Goal: Task Accomplishment & Management: Use online tool/utility

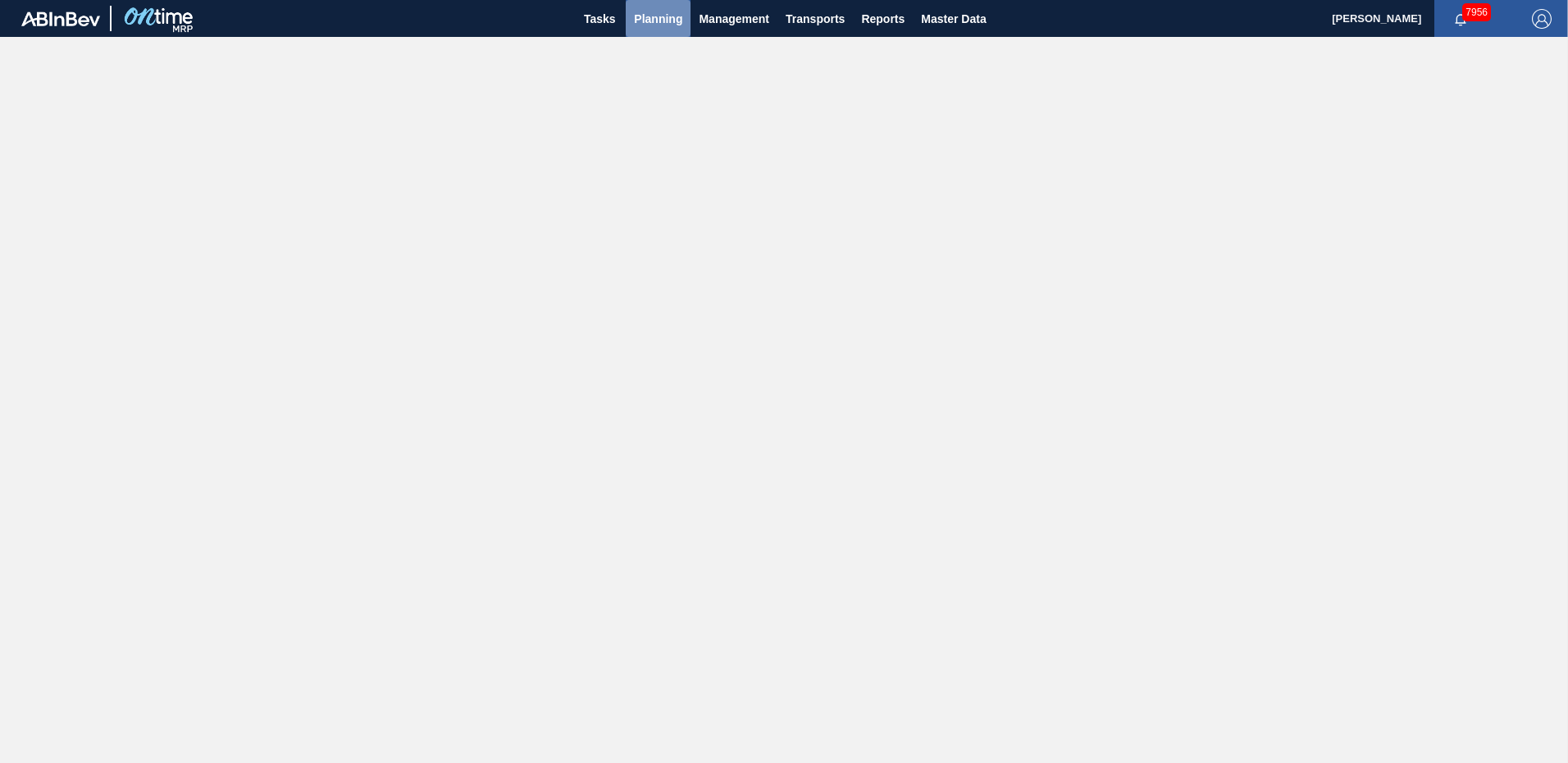
click at [661, 21] on span "Planning" at bounding box center [658, 19] width 48 height 20
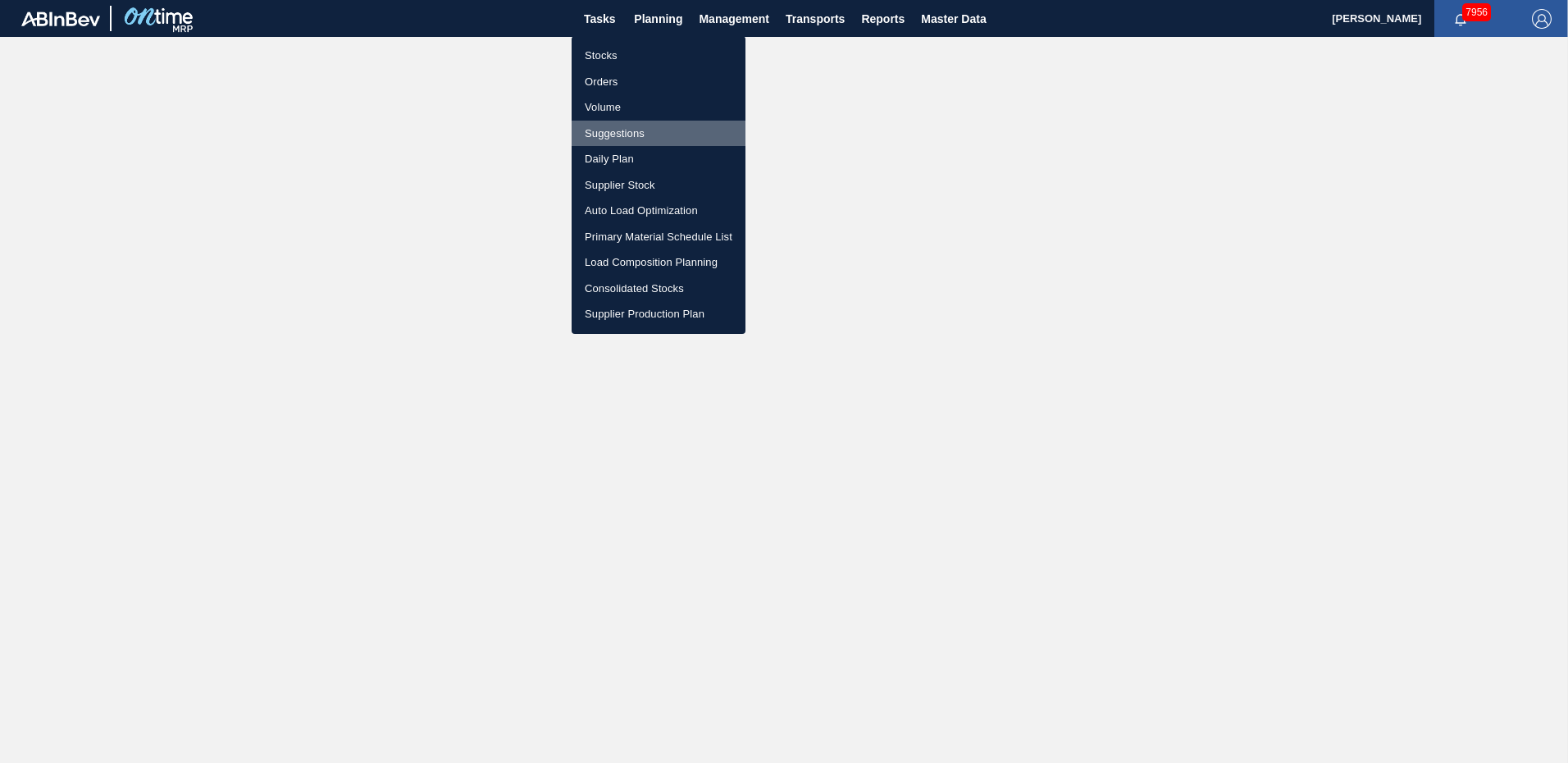
click at [630, 130] on li "Suggestions" at bounding box center [658, 134] width 174 height 27
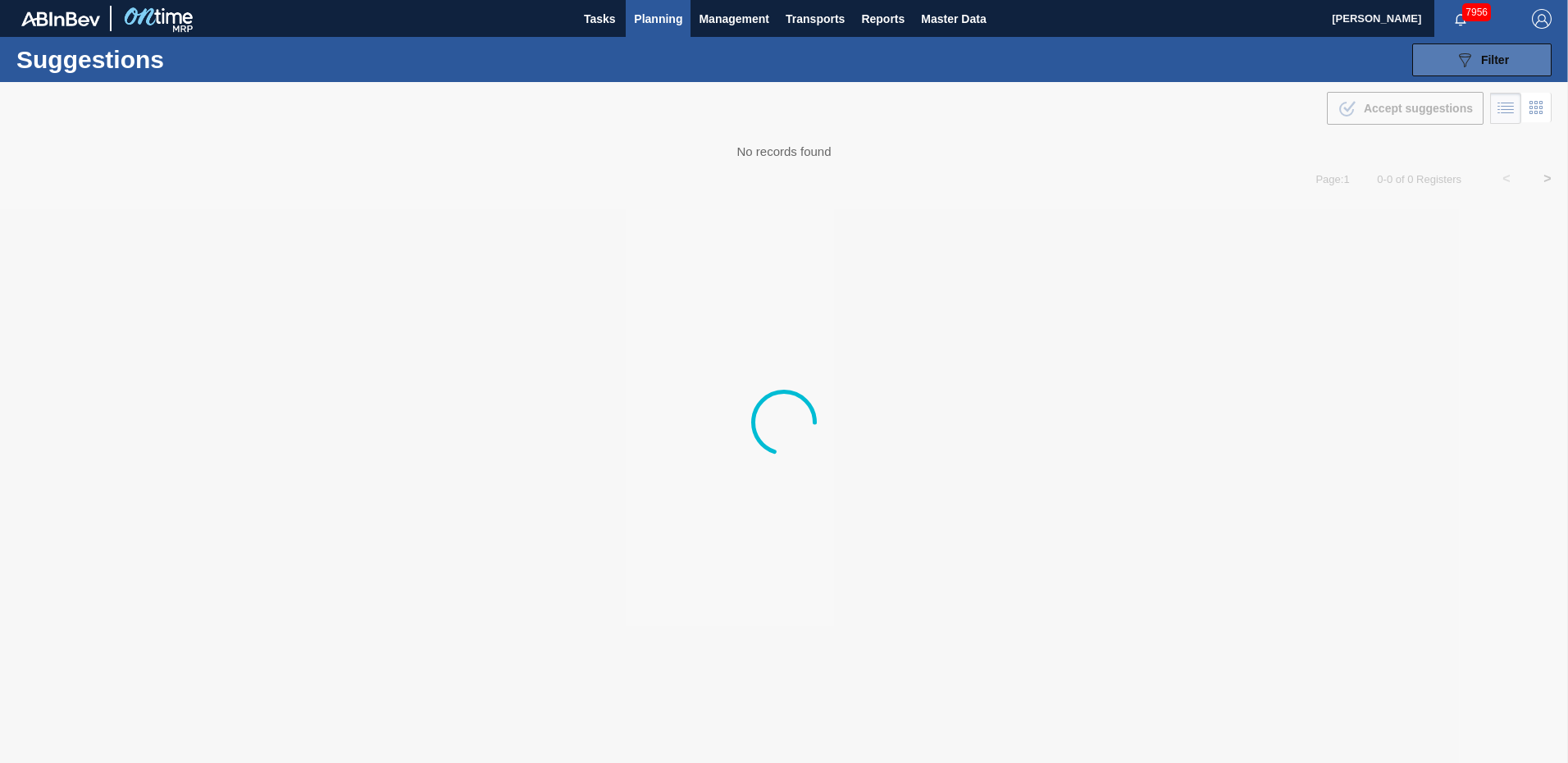
click at [1528, 61] on button "089F7B8B-B2A5-4AFE-B5C0-19BA573D28AC Filter" at bounding box center [1481, 60] width 140 height 33
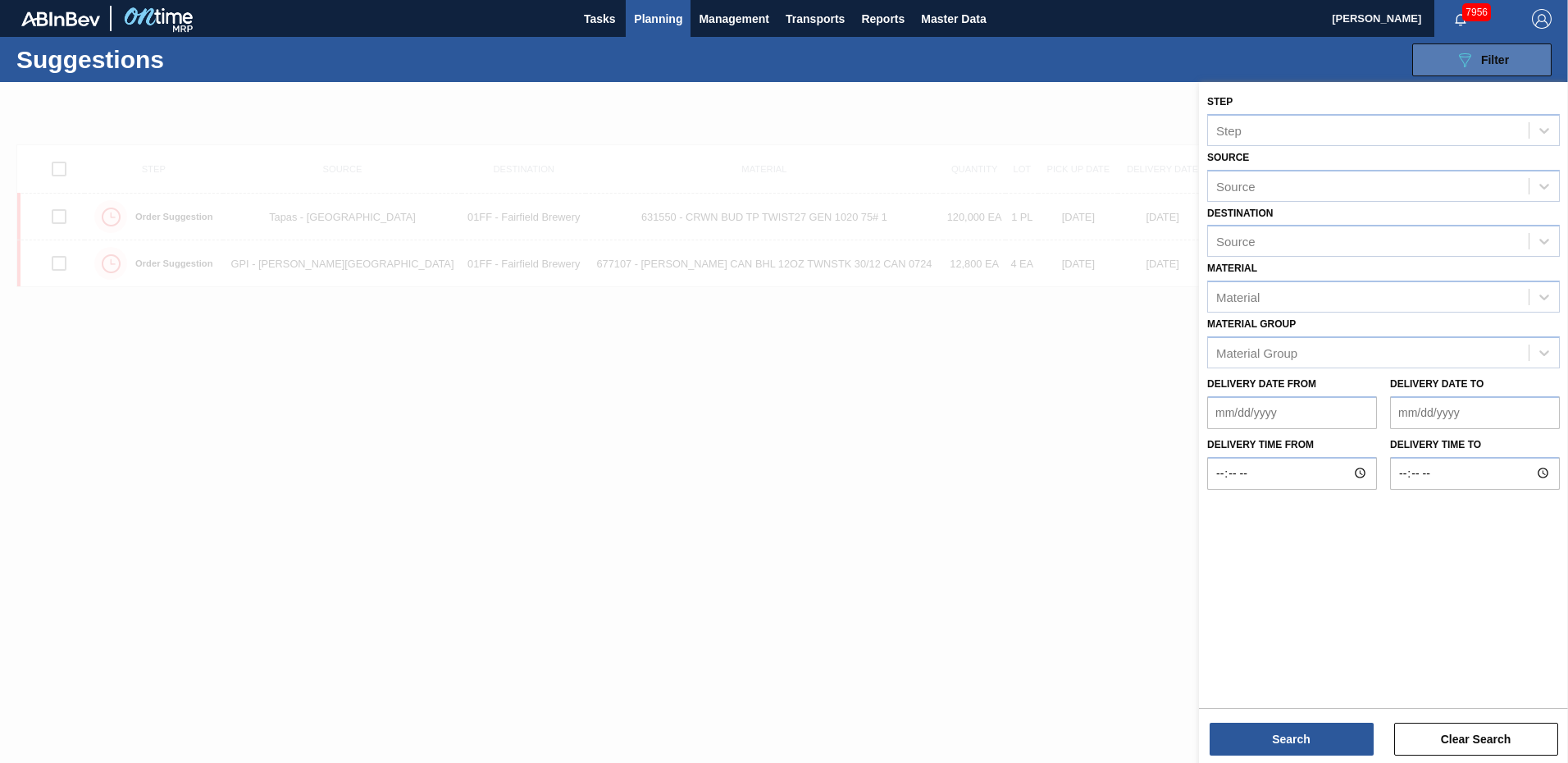
type from "[DATE]"
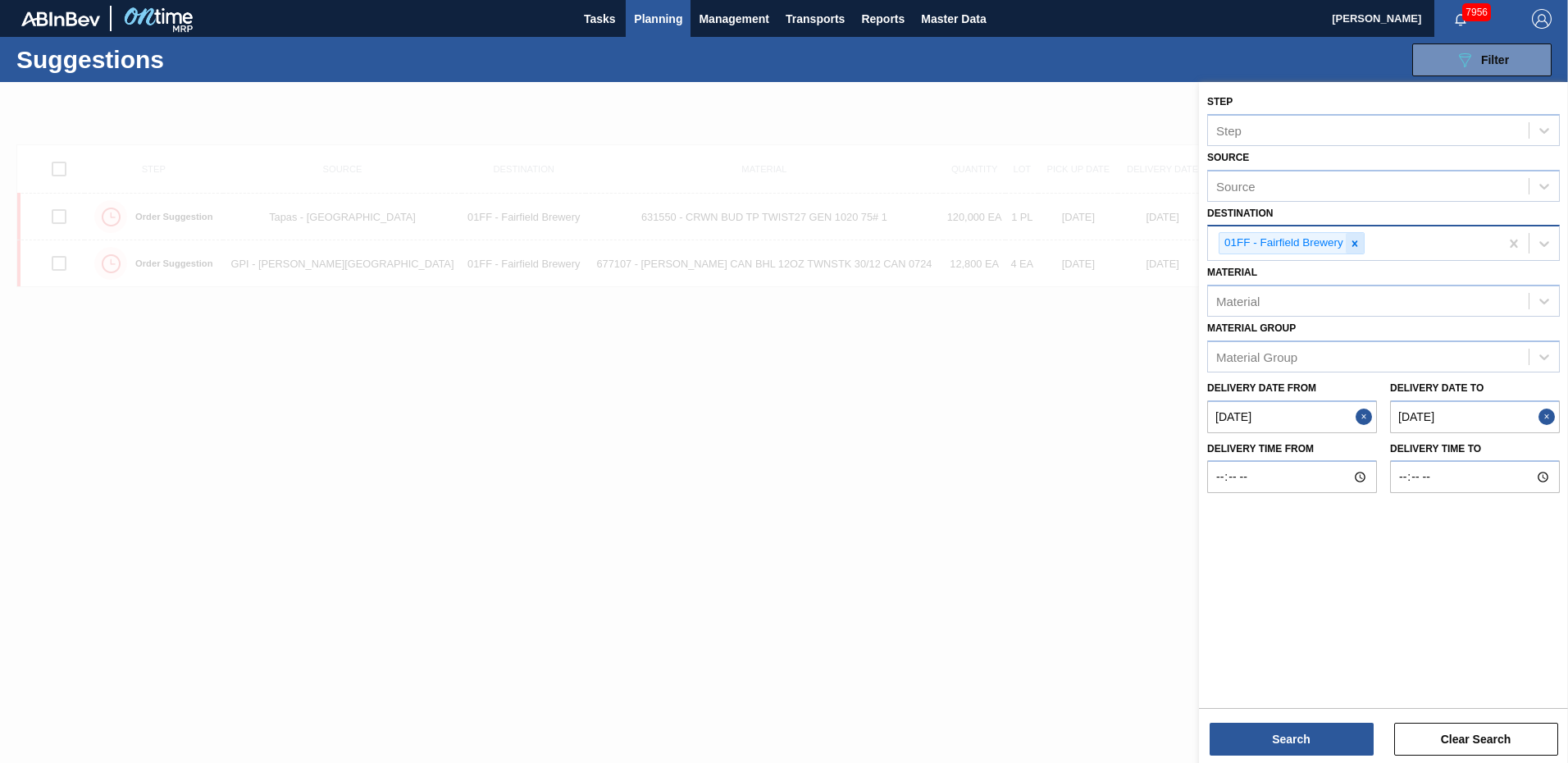
click at [1360, 245] on icon at bounding box center [1354, 243] width 11 height 11
click at [1538, 241] on icon at bounding box center [1544, 240] width 16 height 16
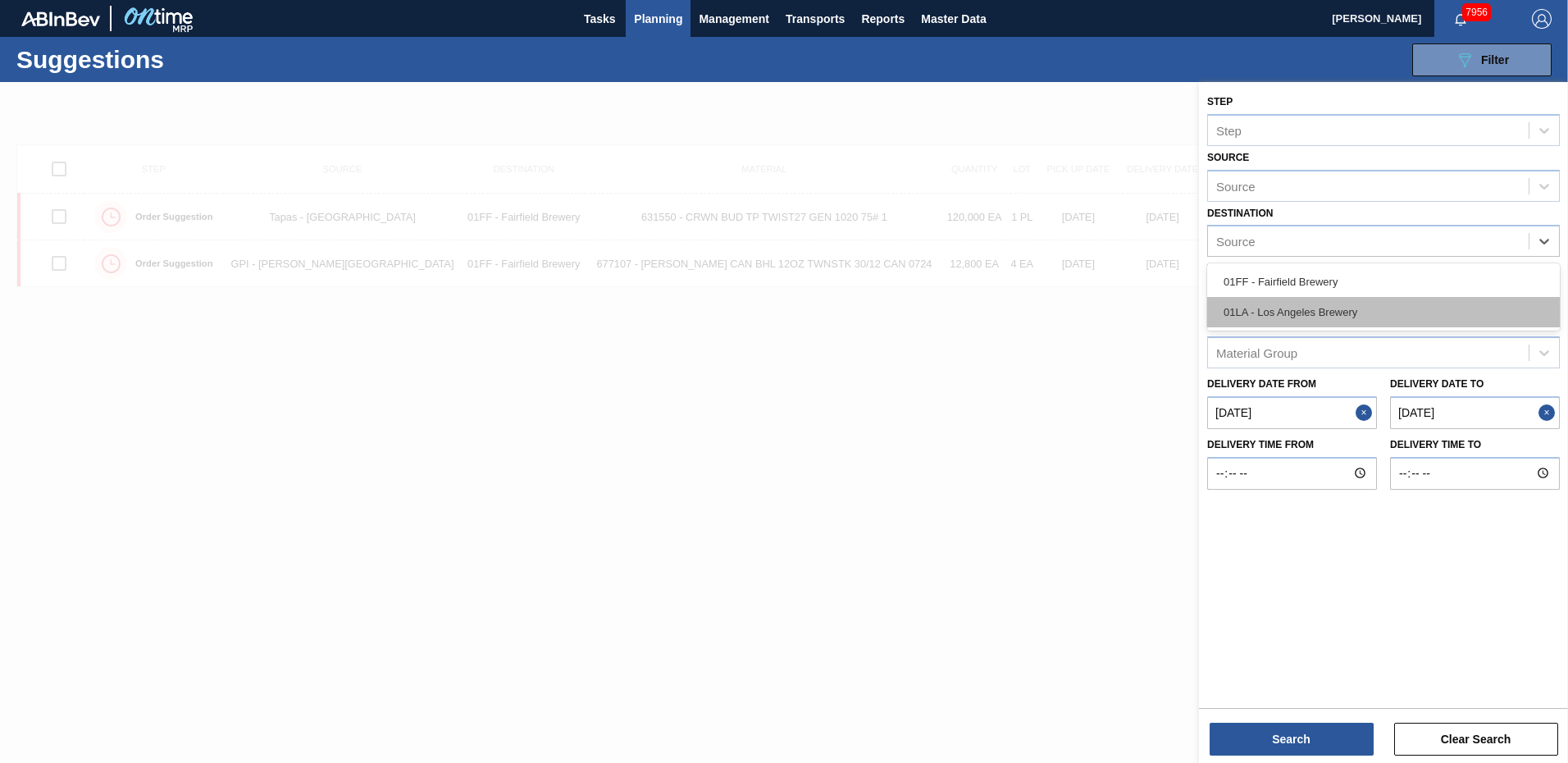
click at [1336, 310] on div "01LA - Los Angeles Brewery" at bounding box center [1383, 312] width 353 height 30
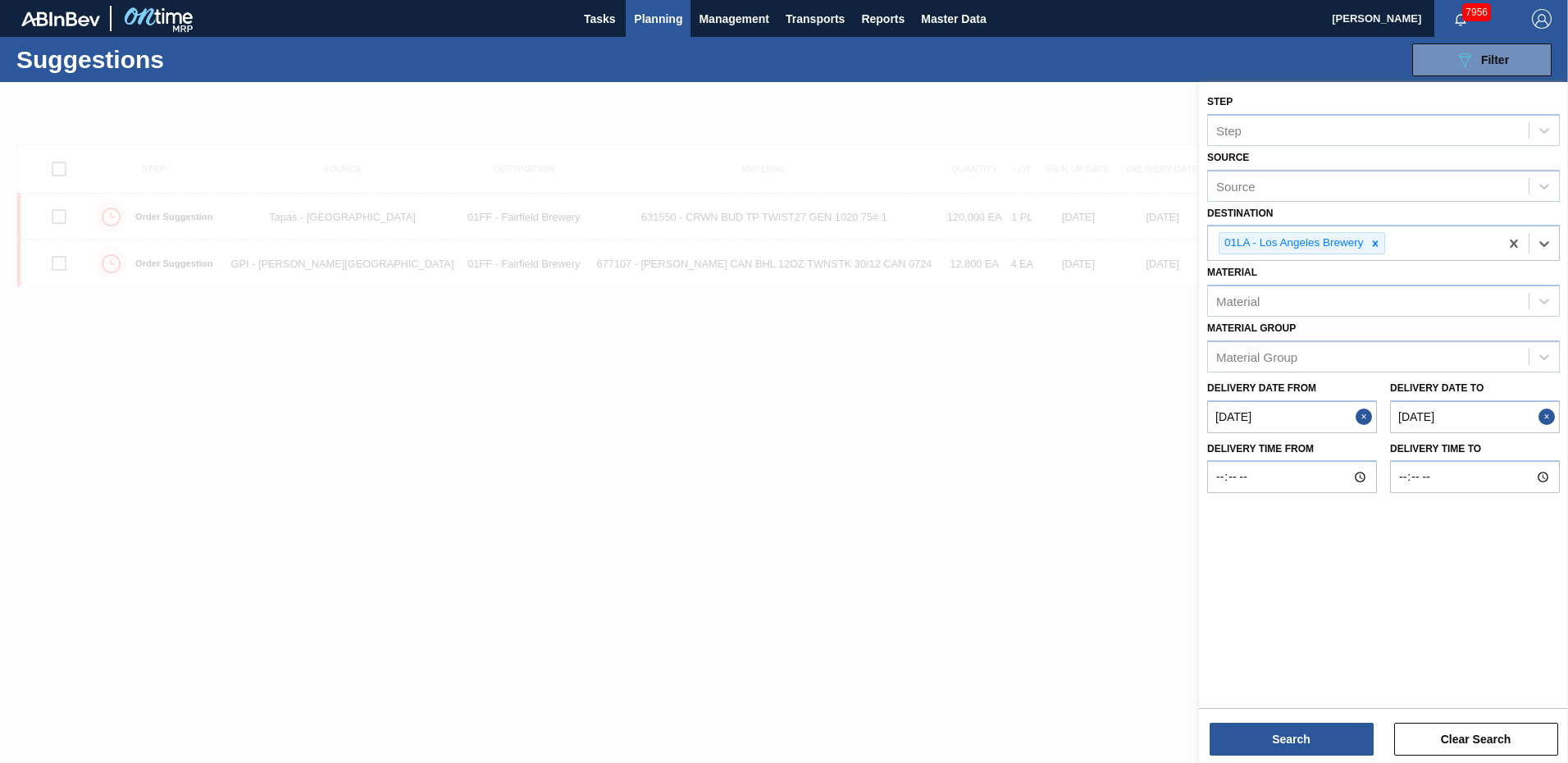
click at [1481, 412] on to "[DATE]" at bounding box center [1475, 417] width 170 height 33
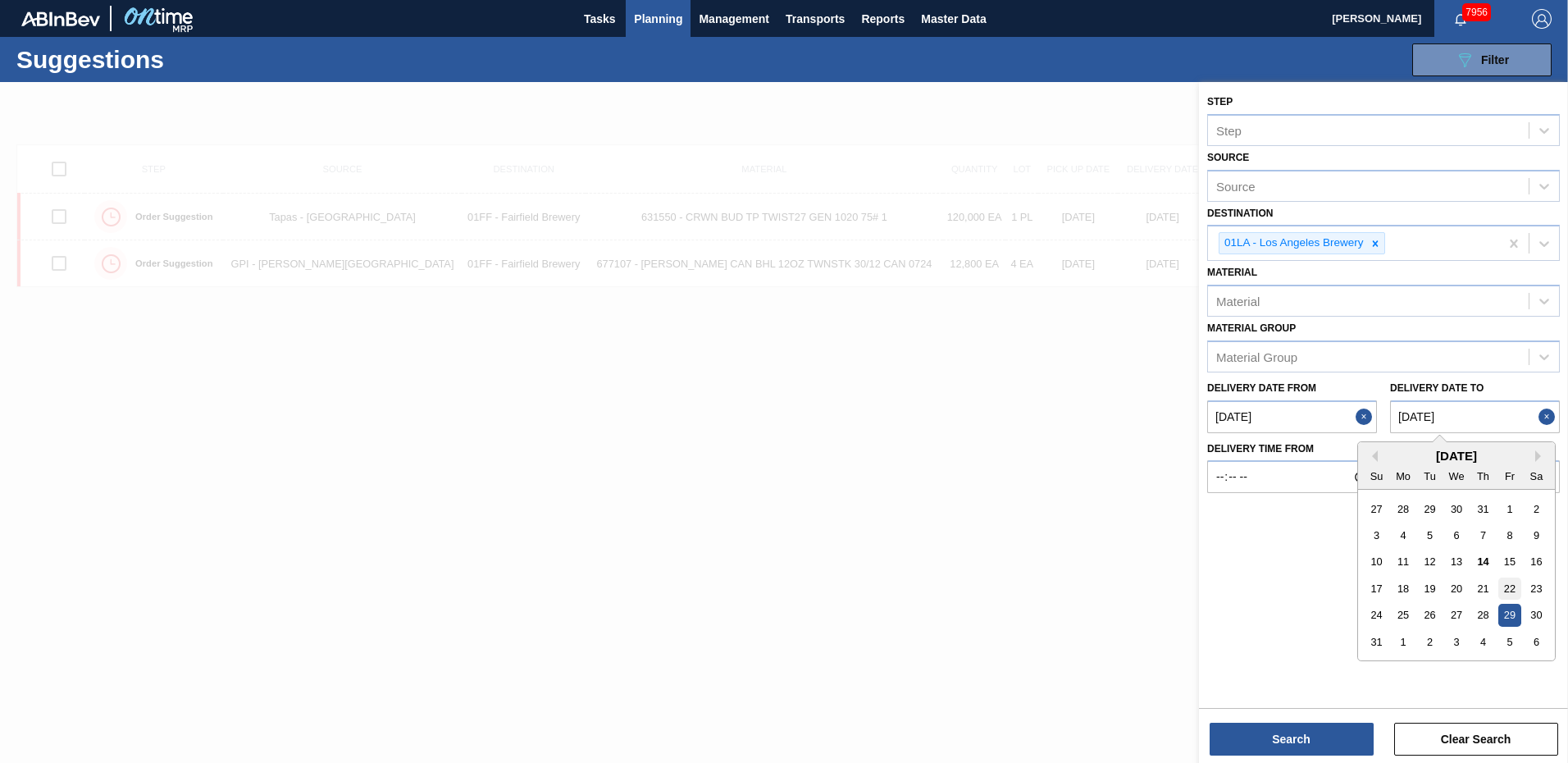
click at [1512, 588] on div "22" at bounding box center [1510, 589] width 22 height 22
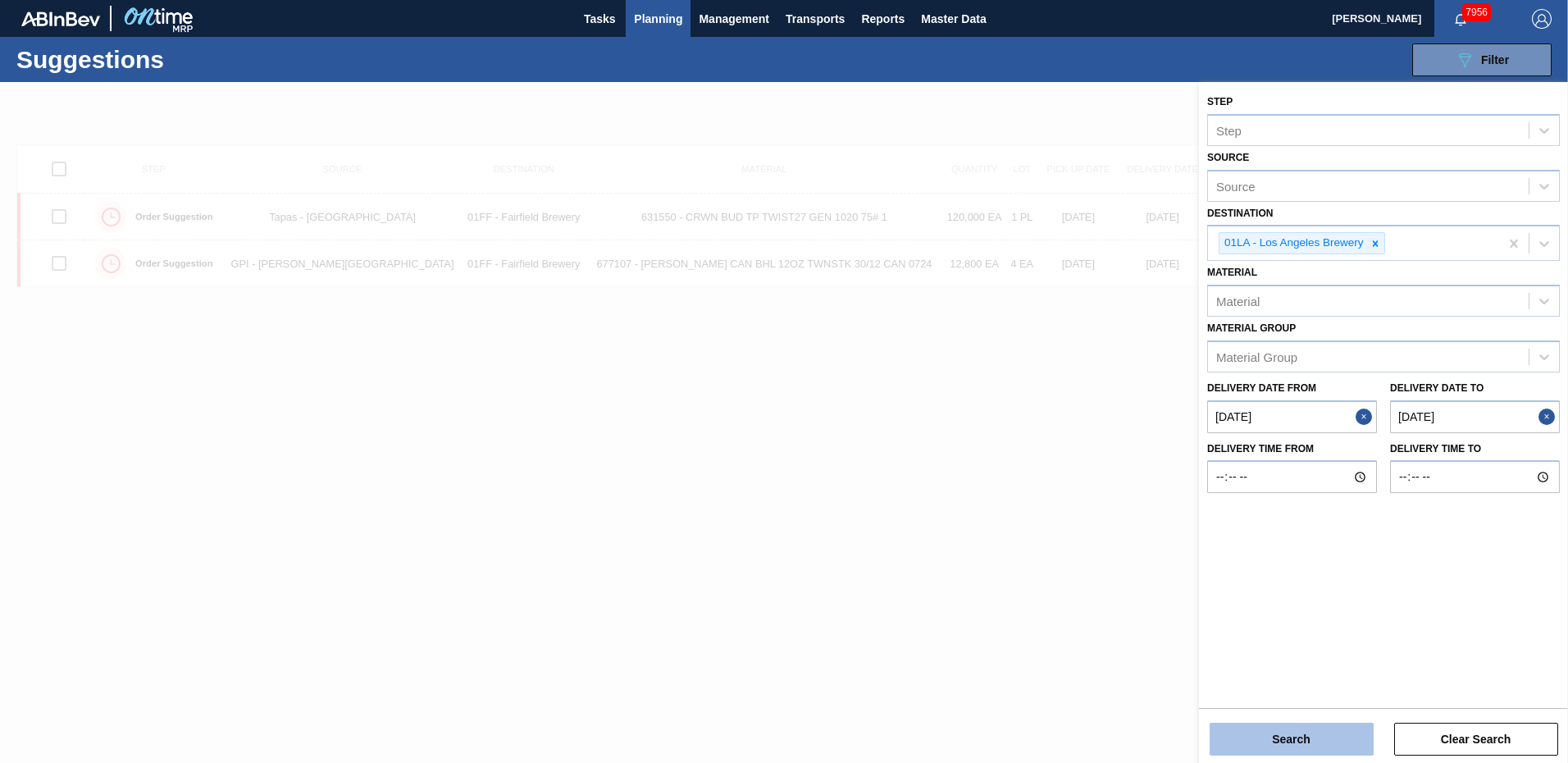
click at [1328, 739] on button "Search" at bounding box center [1291, 739] width 164 height 33
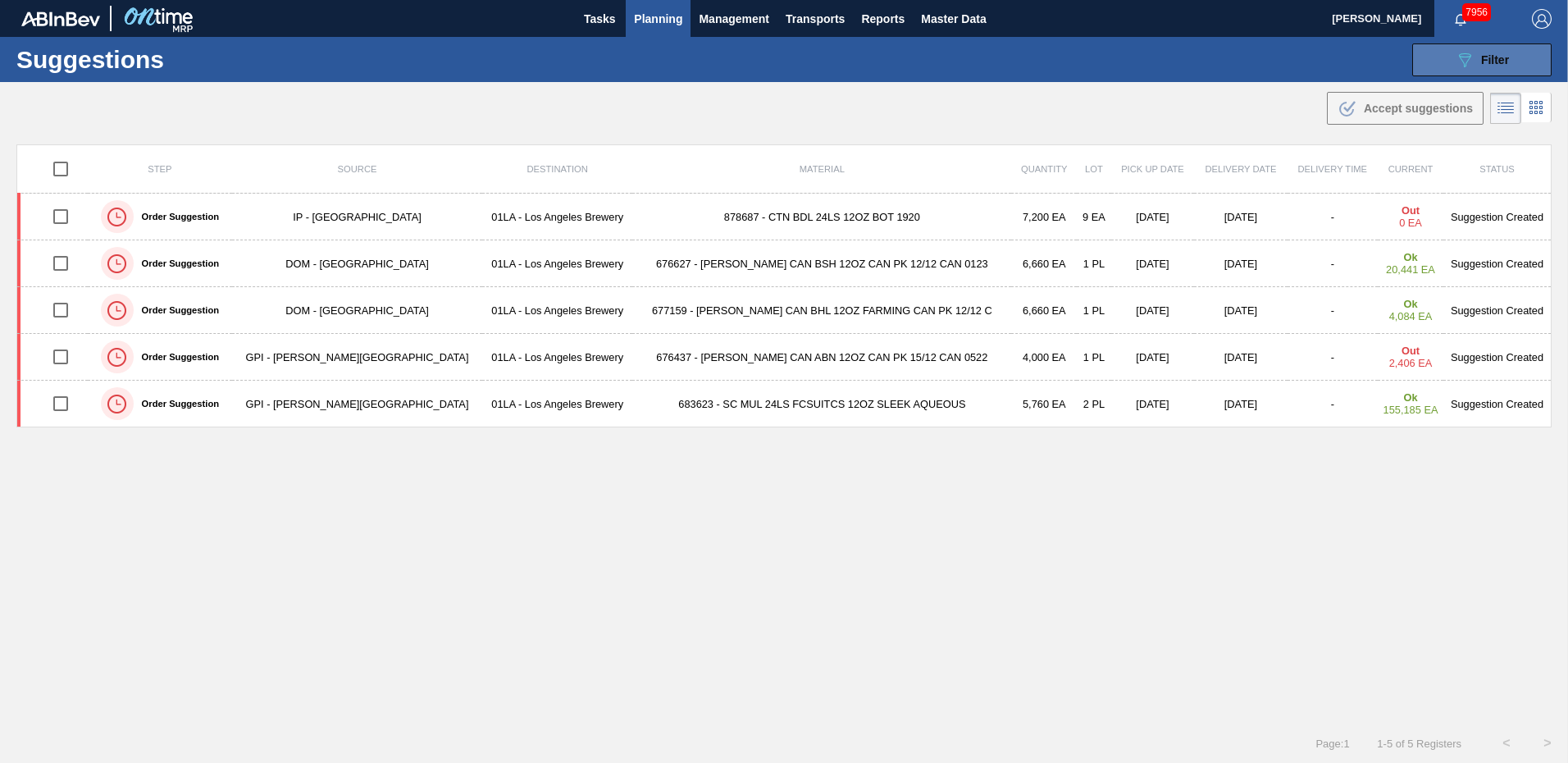
click at [1494, 51] on div "089F7B8B-B2A5-4AFE-B5C0-19BA573D28AC Filter" at bounding box center [1481, 59] width 54 height 20
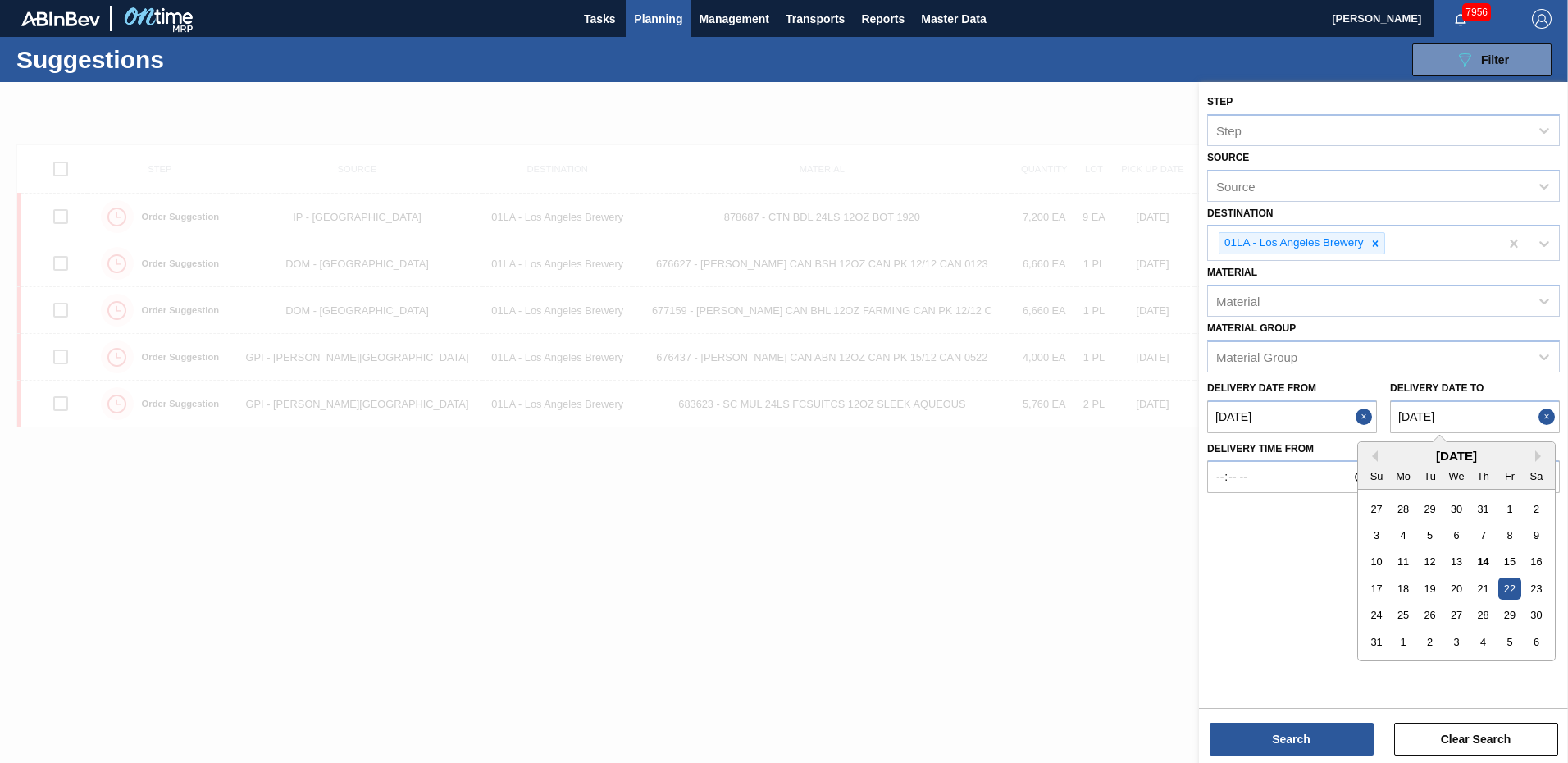
click at [1480, 421] on to "[DATE]" at bounding box center [1475, 417] width 170 height 33
click at [1518, 612] on div "29" at bounding box center [1510, 615] width 22 height 22
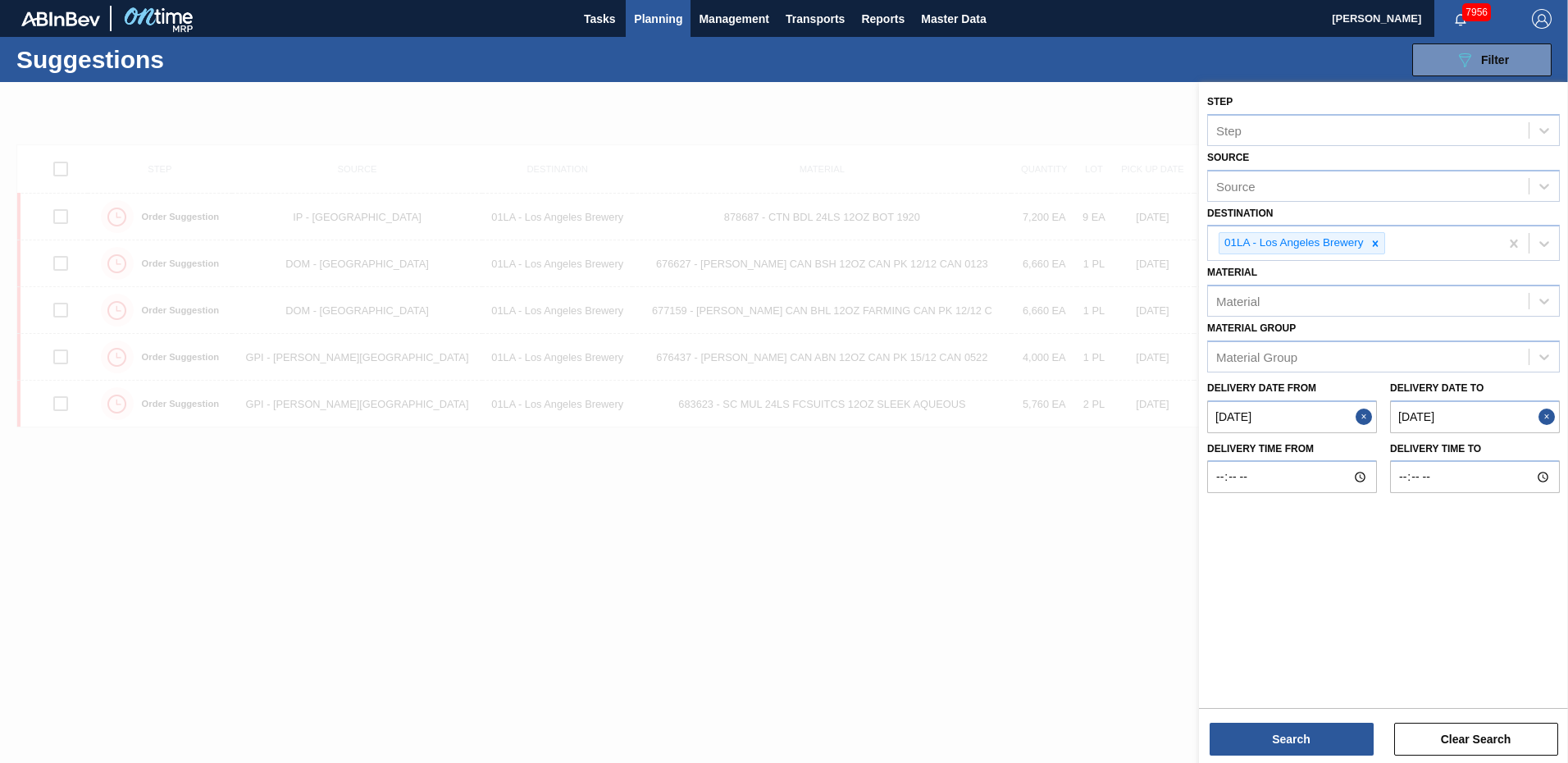
type to "[DATE]"
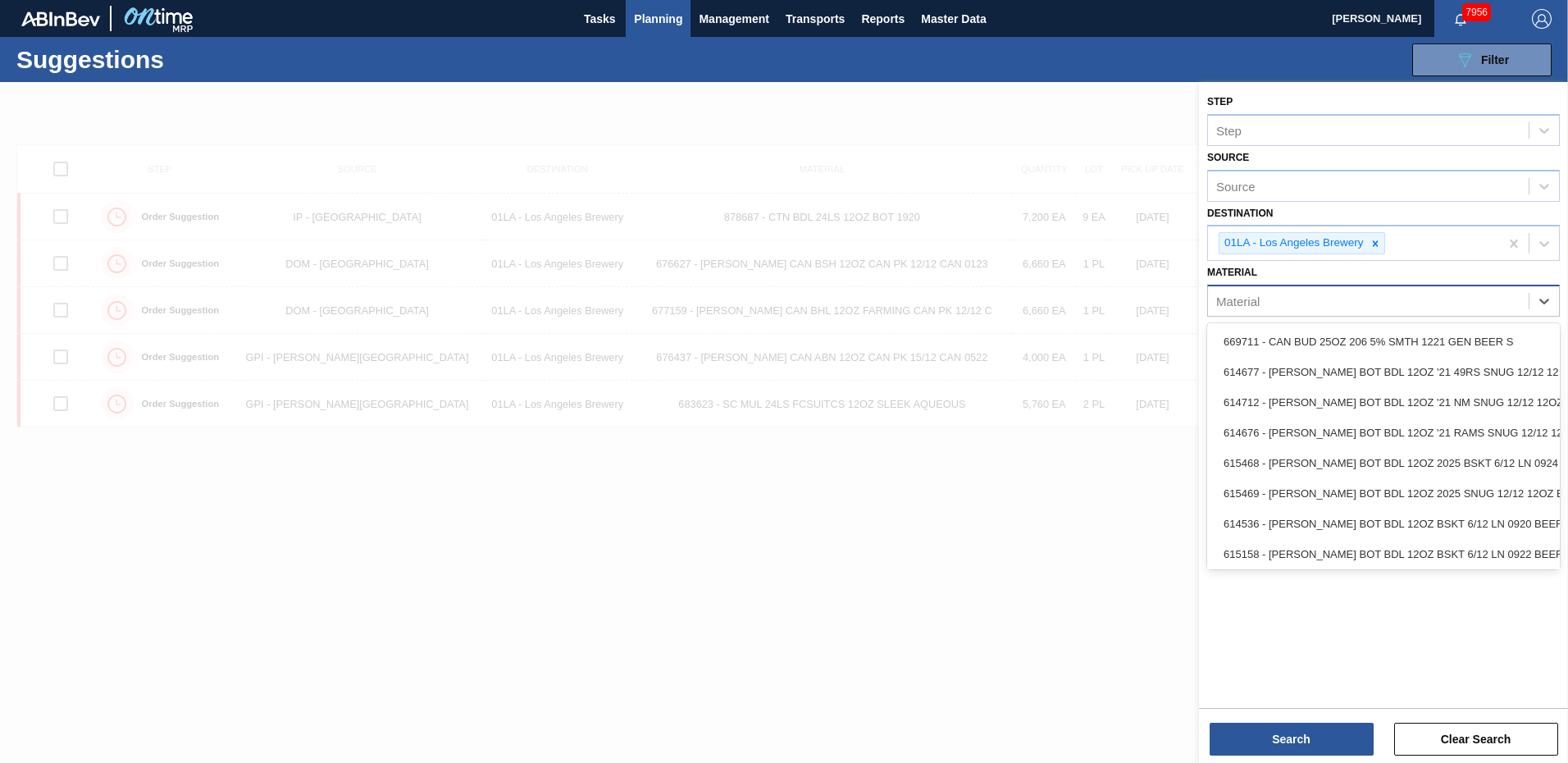
click at [1348, 301] on div "Material" at bounding box center [1368, 301] width 321 height 24
click at [1294, 55] on div "Suggestions 089F7B8B-B2A5-4AFE-B5C0-19BA573D28AC Filter Step Step Source Source…" at bounding box center [784, 59] width 1568 height 45
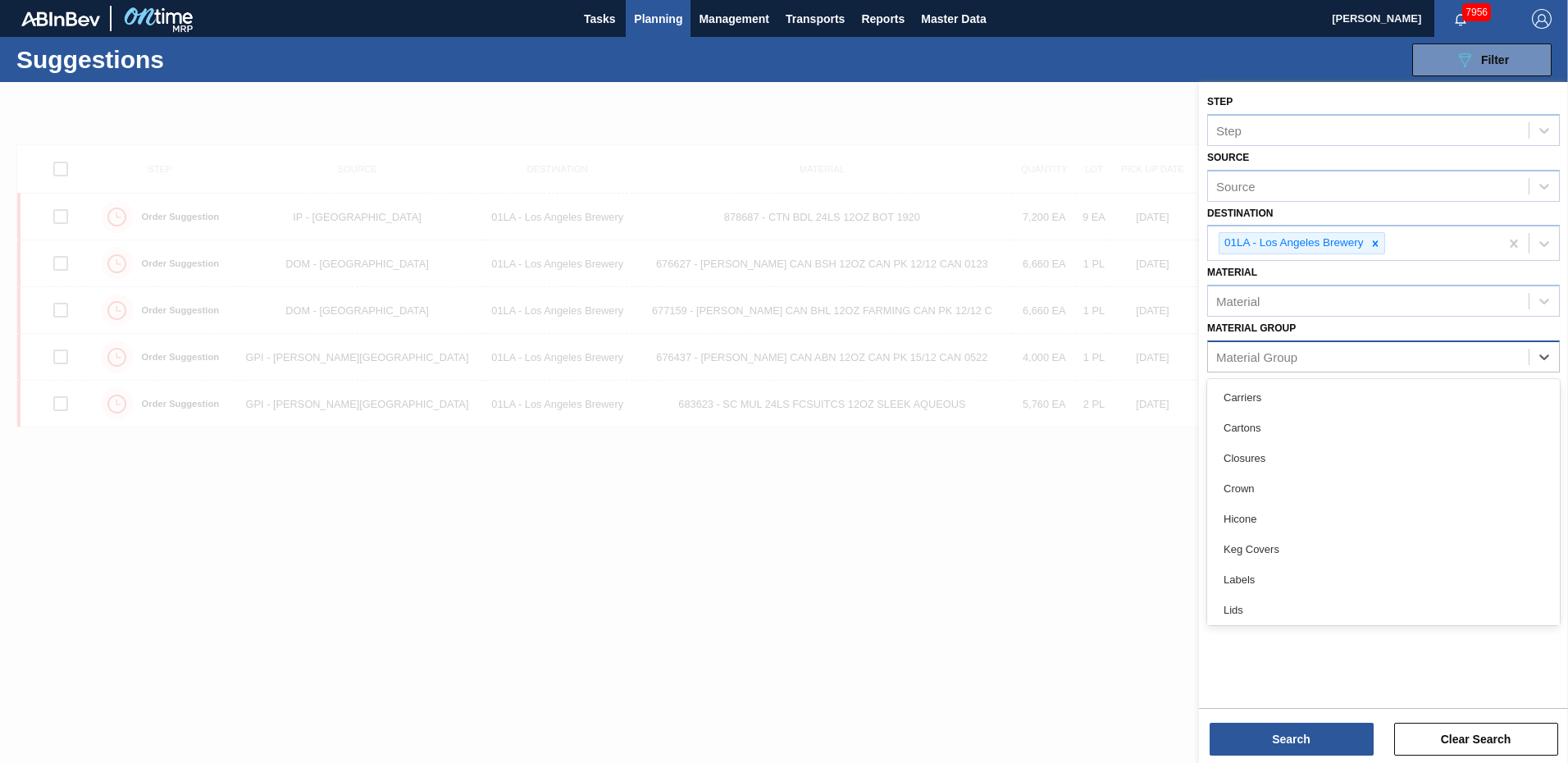
click at [1309, 361] on div "Material Group" at bounding box center [1368, 357] width 321 height 24
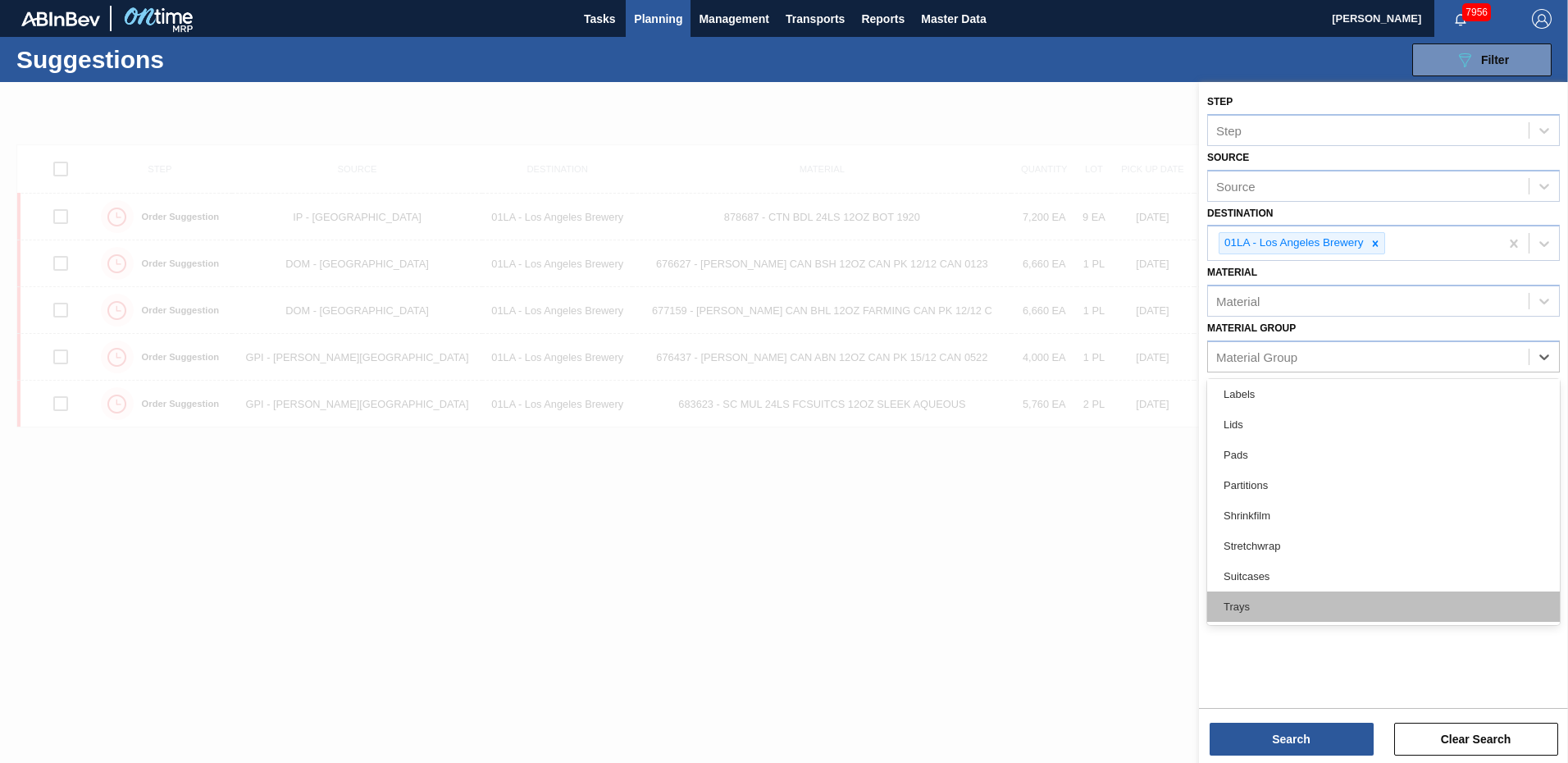
click at [1239, 606] on div "Trays" at bounding box center [1383, 606] width 353 height 30
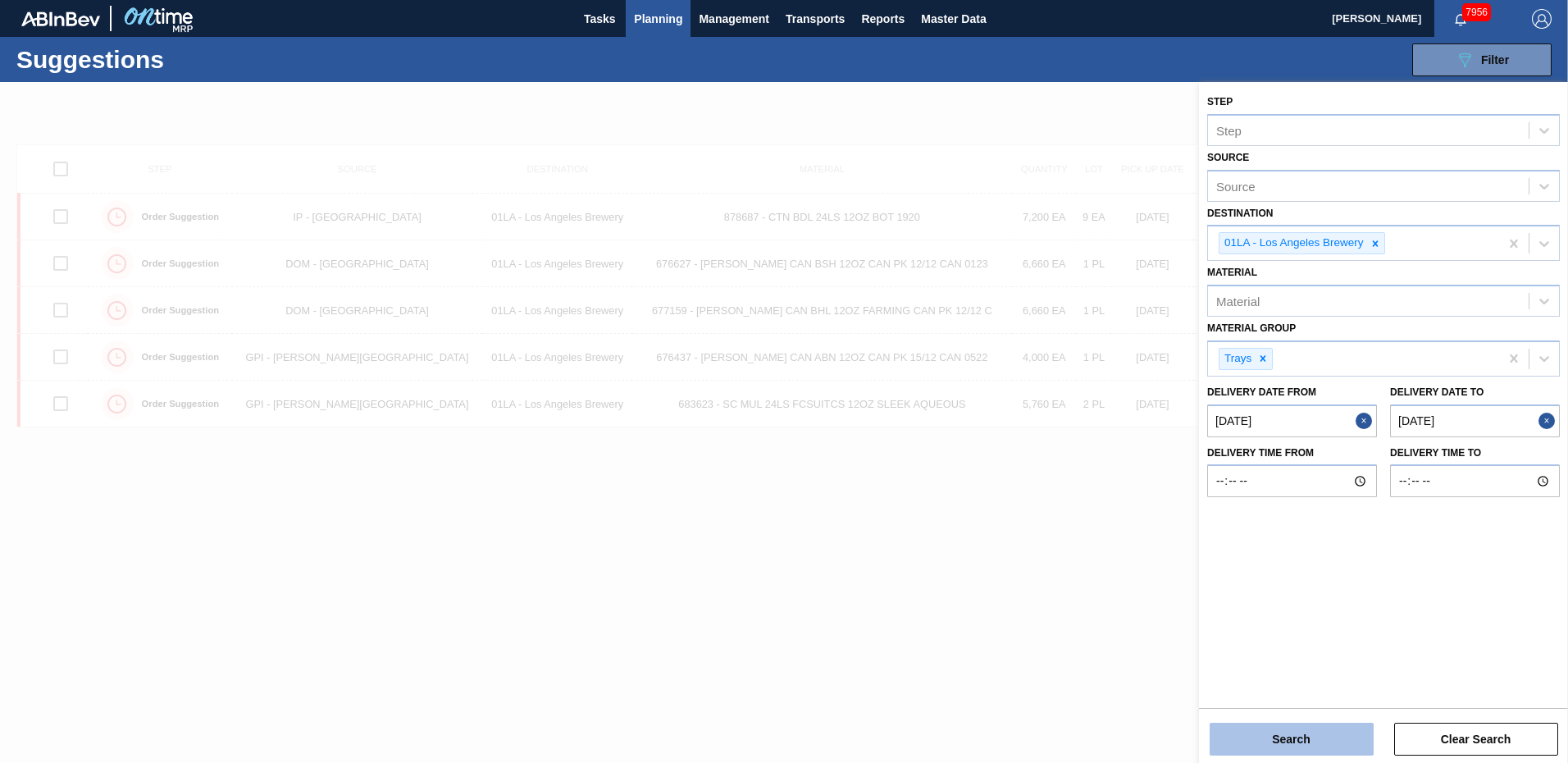
click at [1300, 736] on button "Search" at bounding box center [1291, 739] width 164 height 33
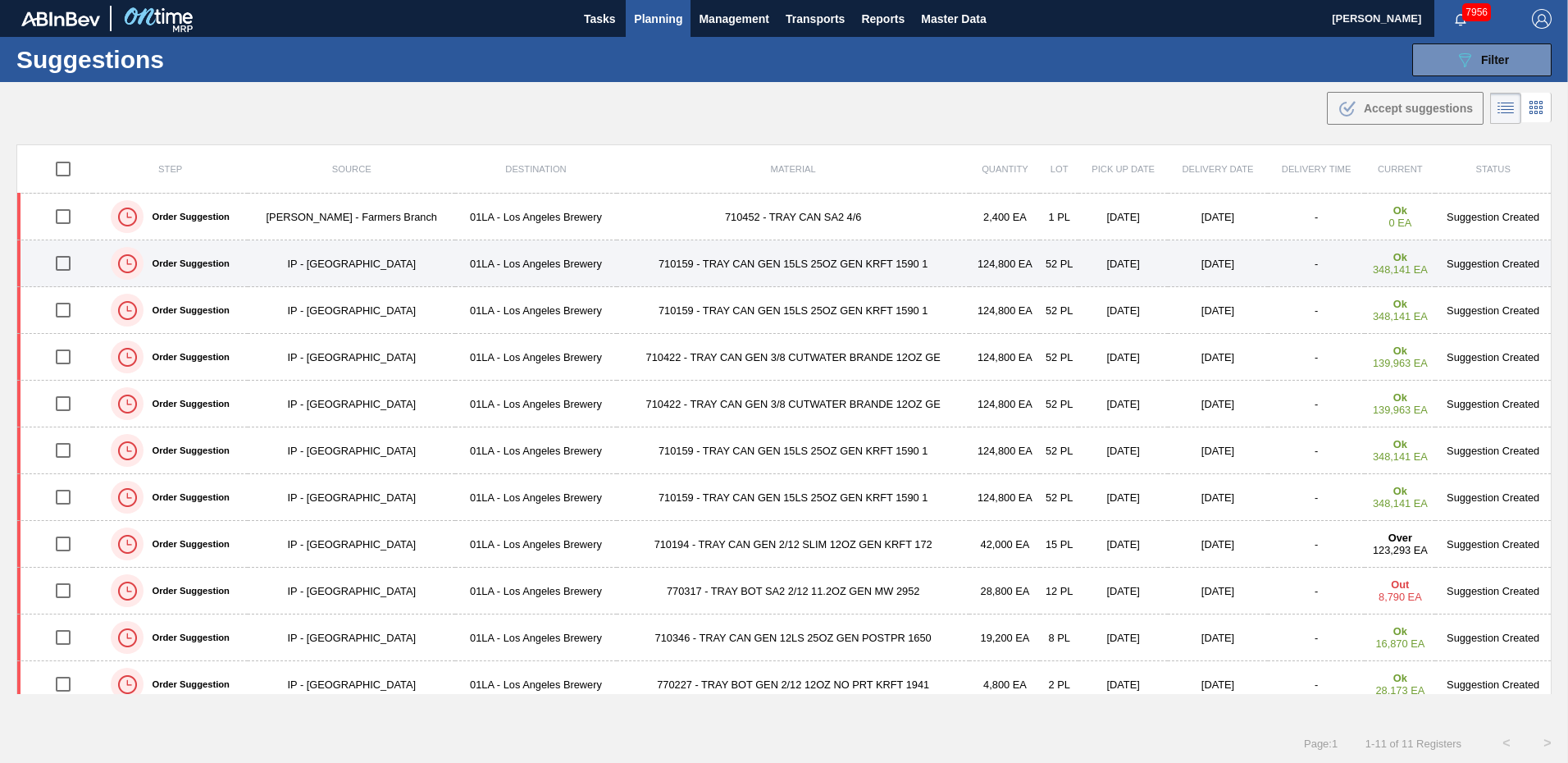
click at [1139, 270] on td "[DATE]" at bounding box center [1123, 263] width 89 height 46
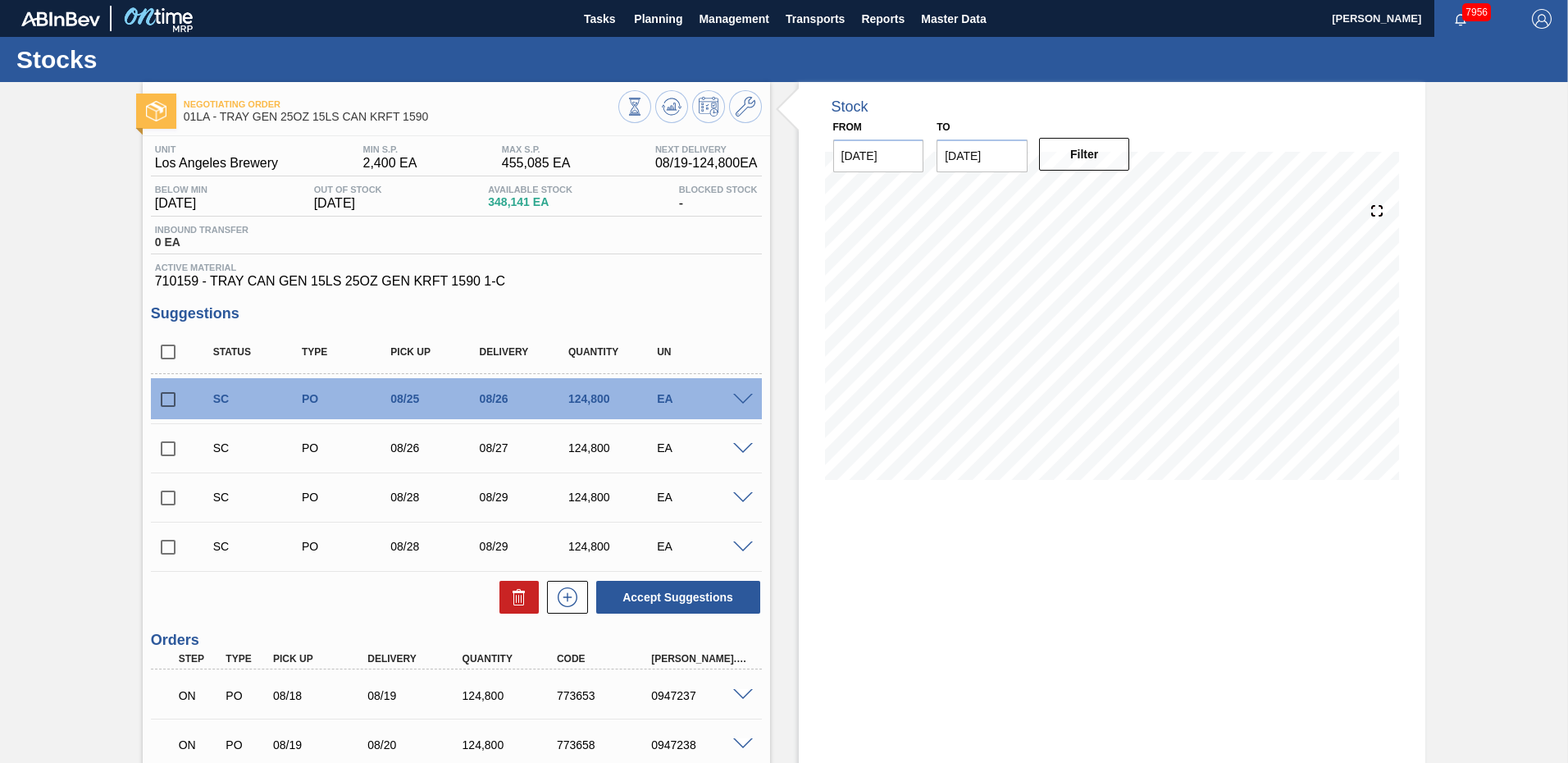
click at [729, 397] on div at bounding box center [745, 398] width 33 height 12
click at [591, 397] on div "124,800" at bounding box center [614, 398] width 100 height 13
click at [739, 397] on span at bounding box center [743, 400] width 20 height 12
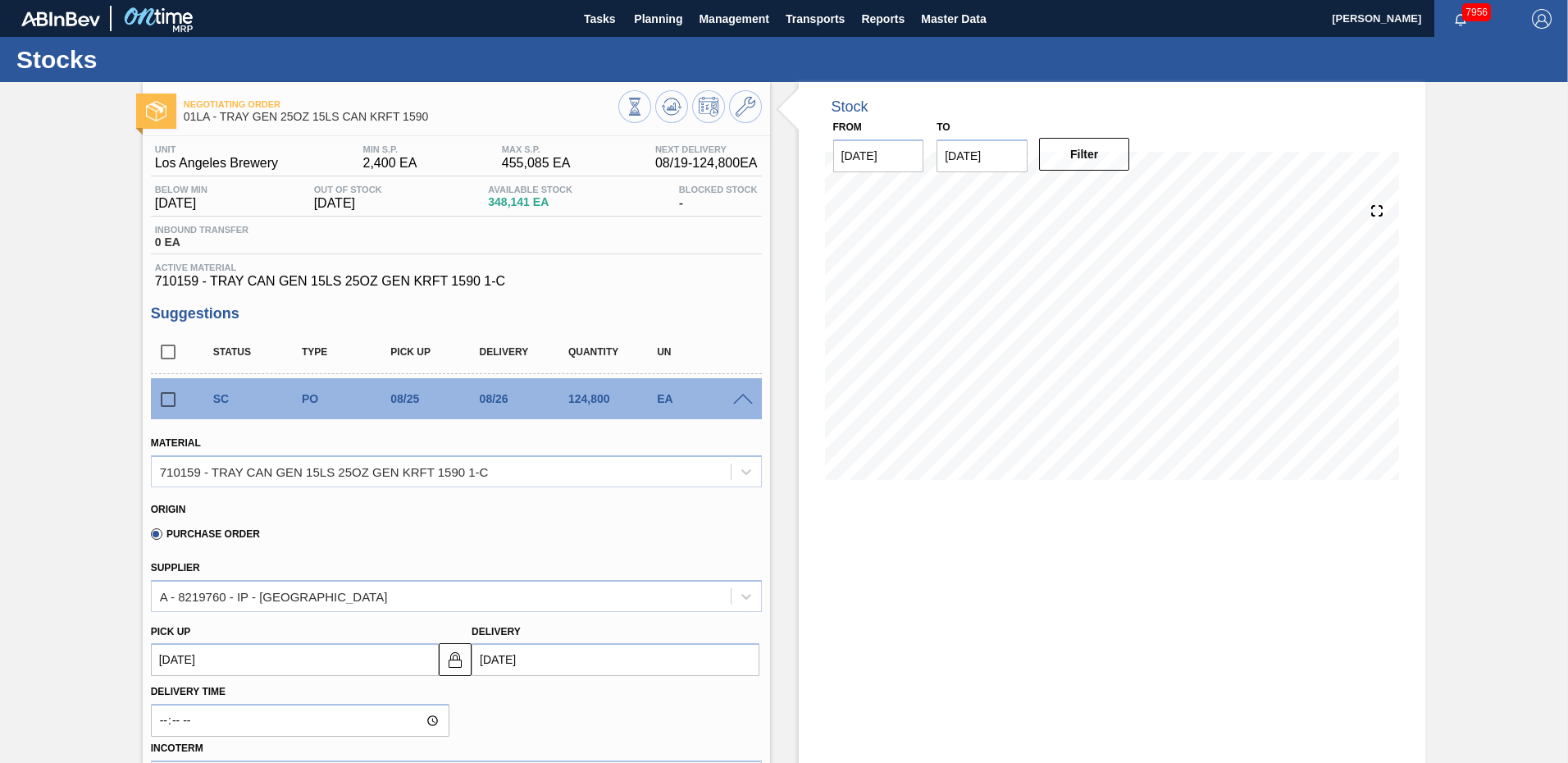
scroll to position [410, 0]
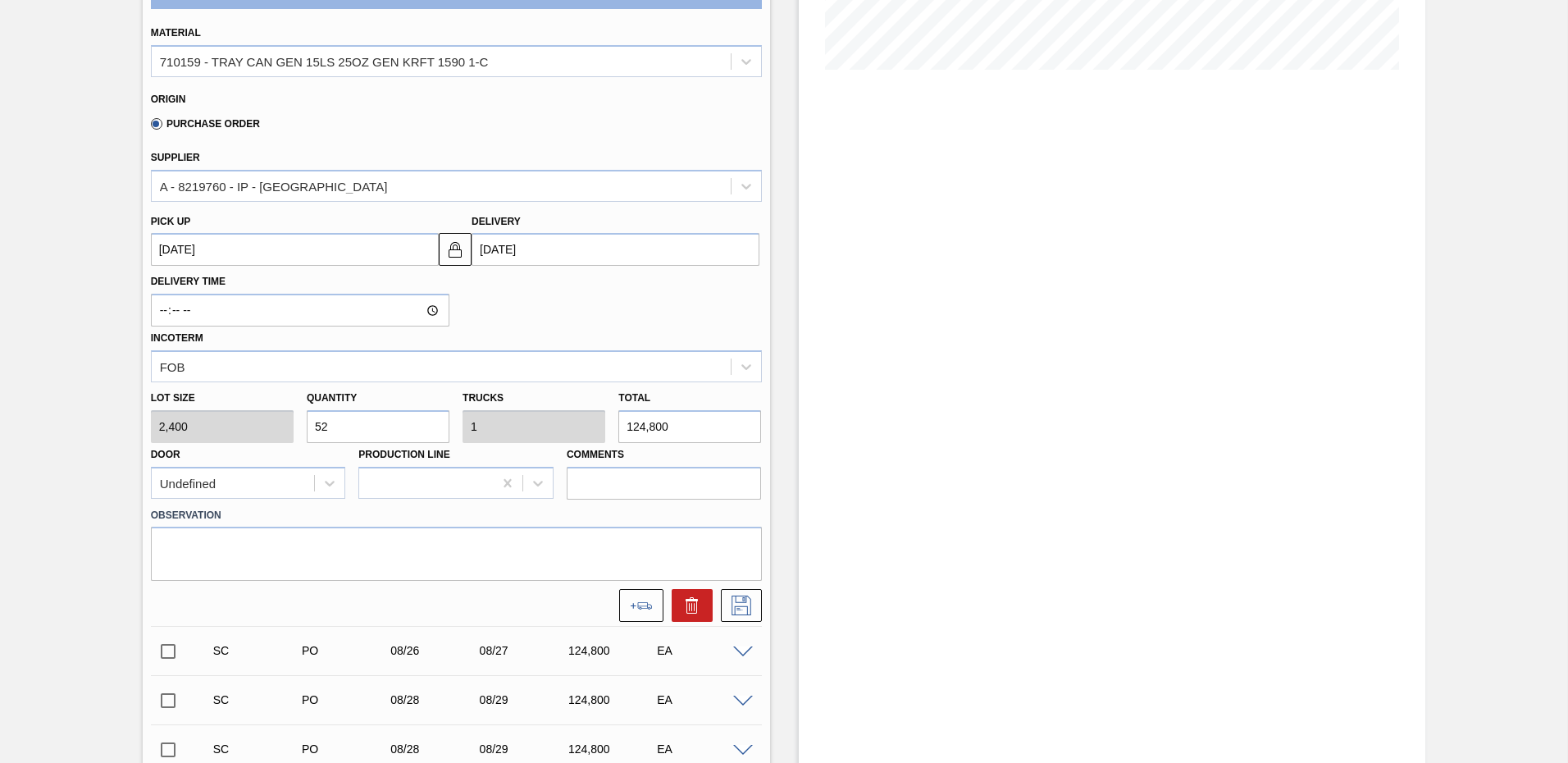
click at [531, 253] on input "[DATE]" at bounding box center [616, 249] width 288 height 33
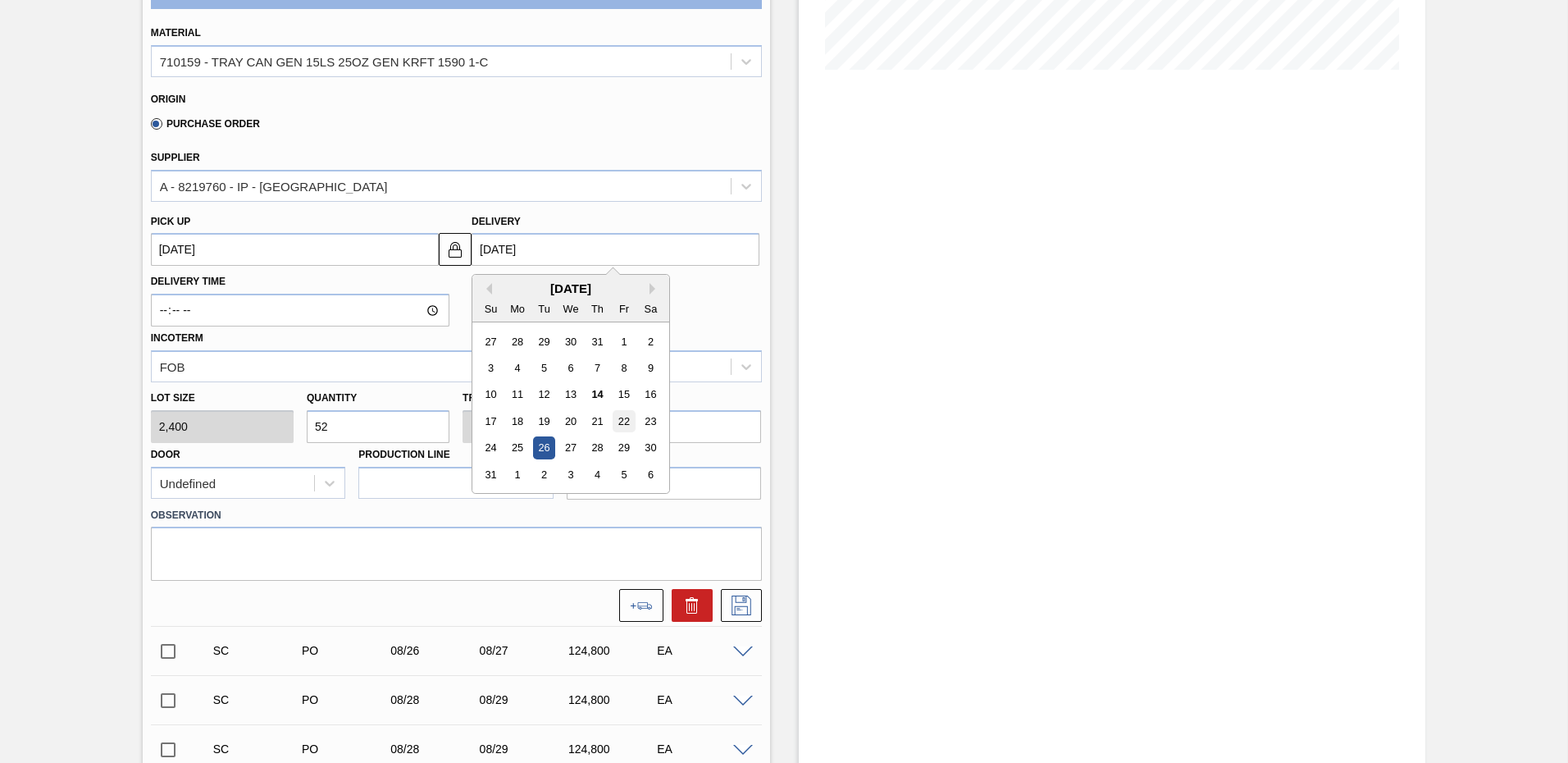
click at [627, 421] on div "22" at bounding box center [624, 421] width 22 height 22
type up "[DATE]"
type input "[DATE]"
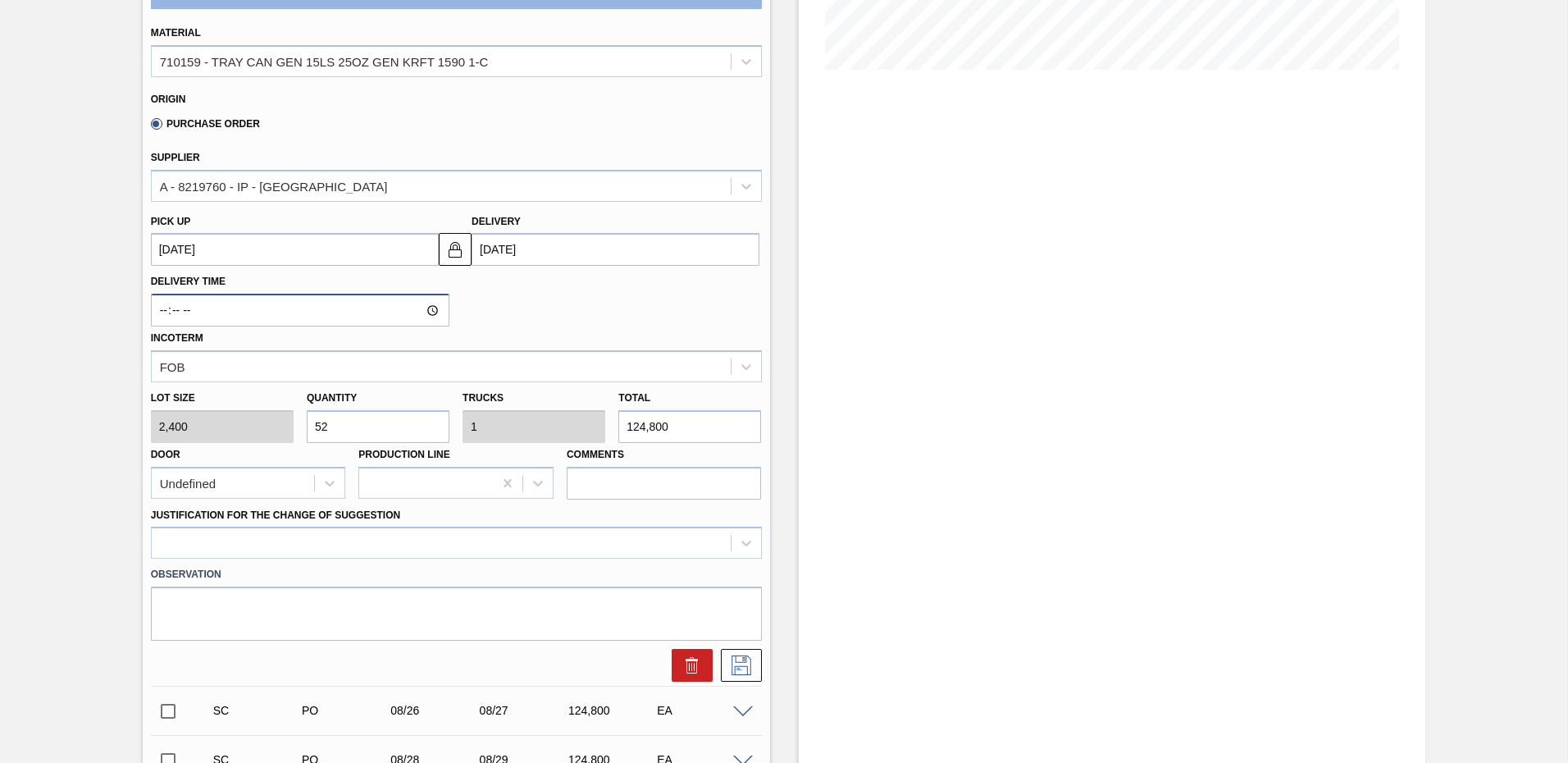
click at [162, 313] on input "Delivery Time" at bounding box center [300, 310] width 299 height 33
type input "16:00"
click at [606, 306] on div "Delivery Time 16:00 Incoterm FOB" at bounding box center [456, 324] width 624 height 117
click at [733, 662] on icon at bounding box center [741, 665] width 27 height 20
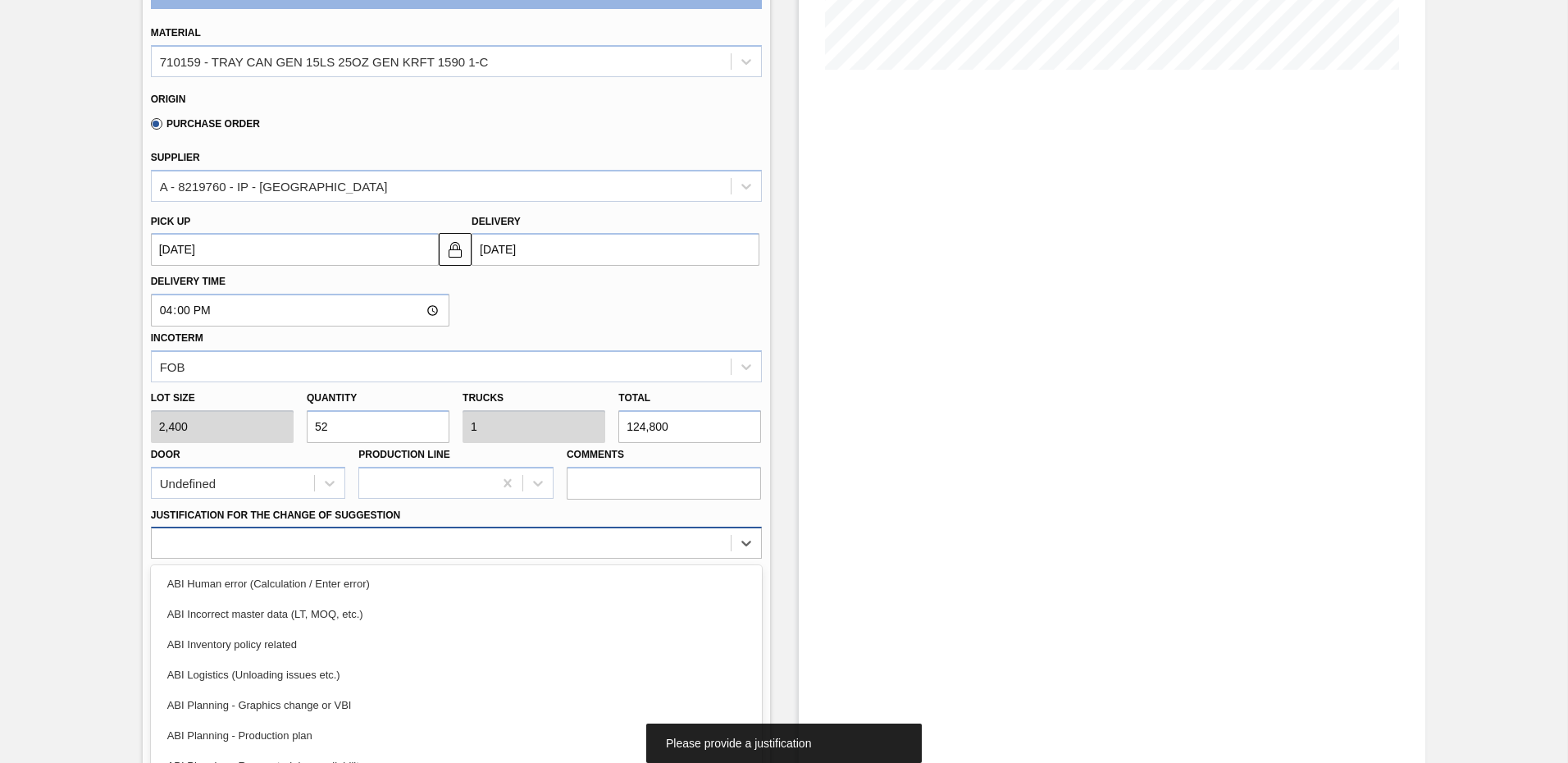
scroll to position [465, 0]
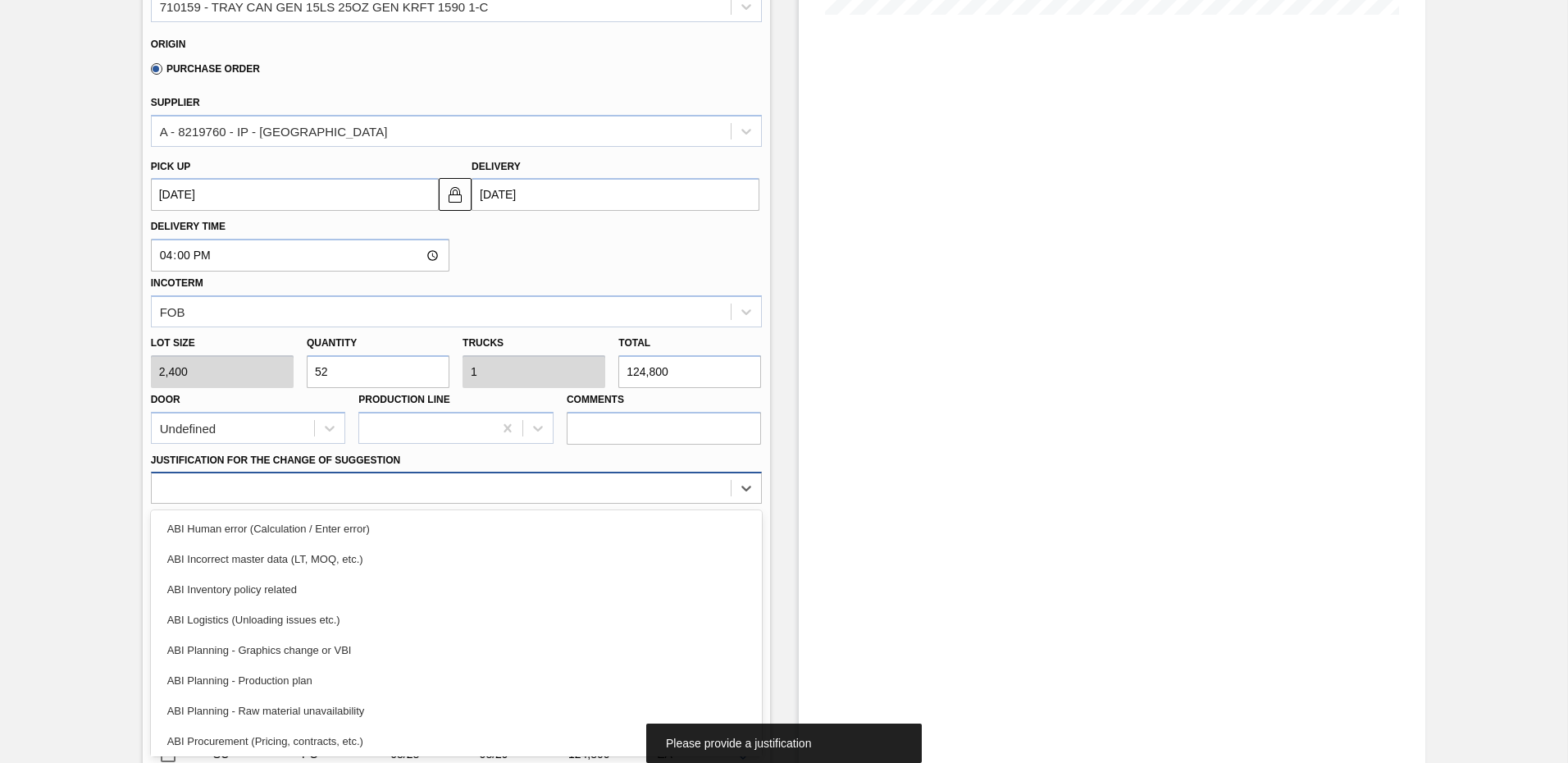
click at [369, 504] on div "option ABI Incorrect master data (LT, MOQ, etc.) focused, 2 of 18. 18 results a…" at bounding box center [456, 487] width 611 height 32
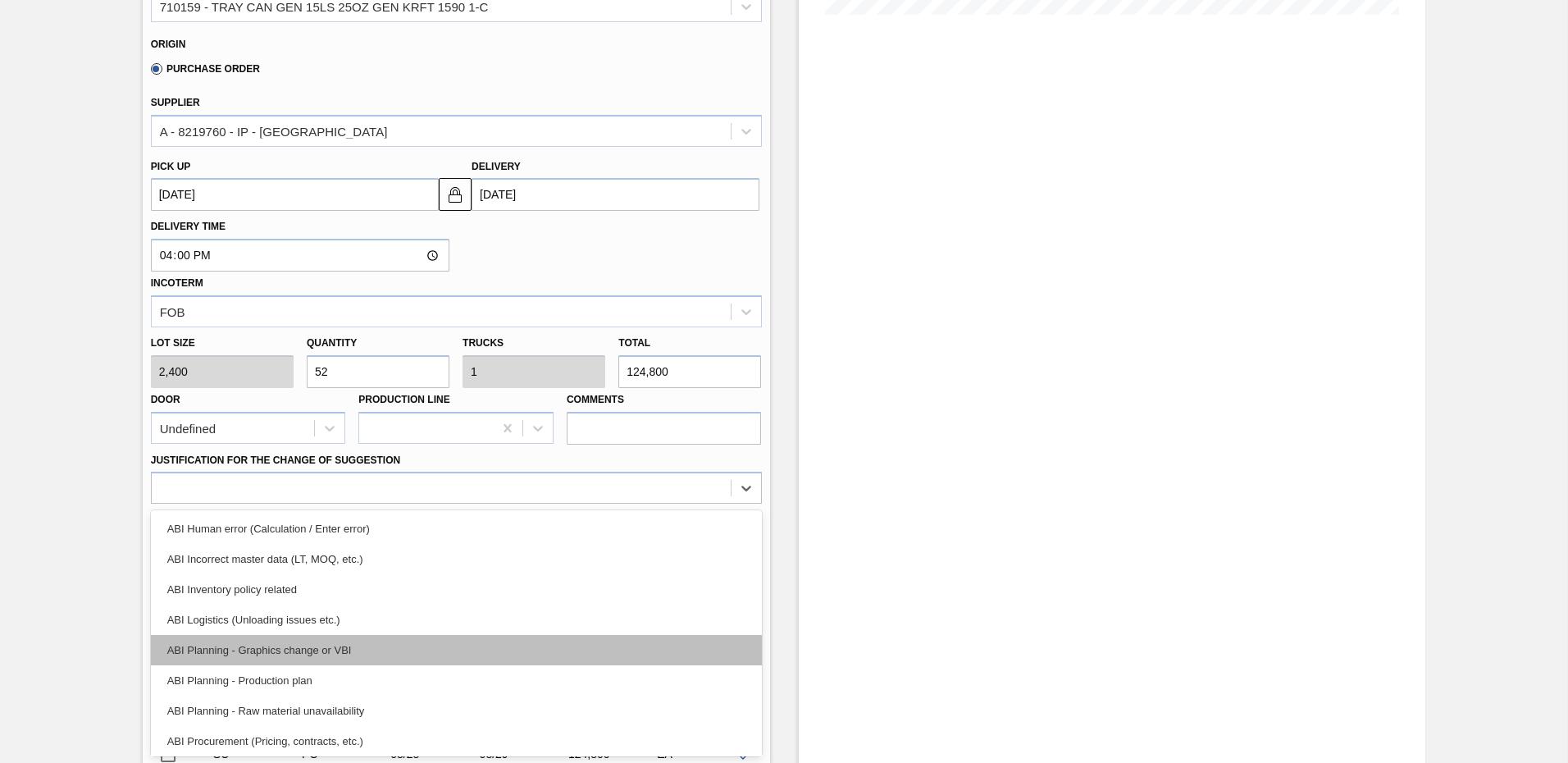
scroll to position [82, 0]
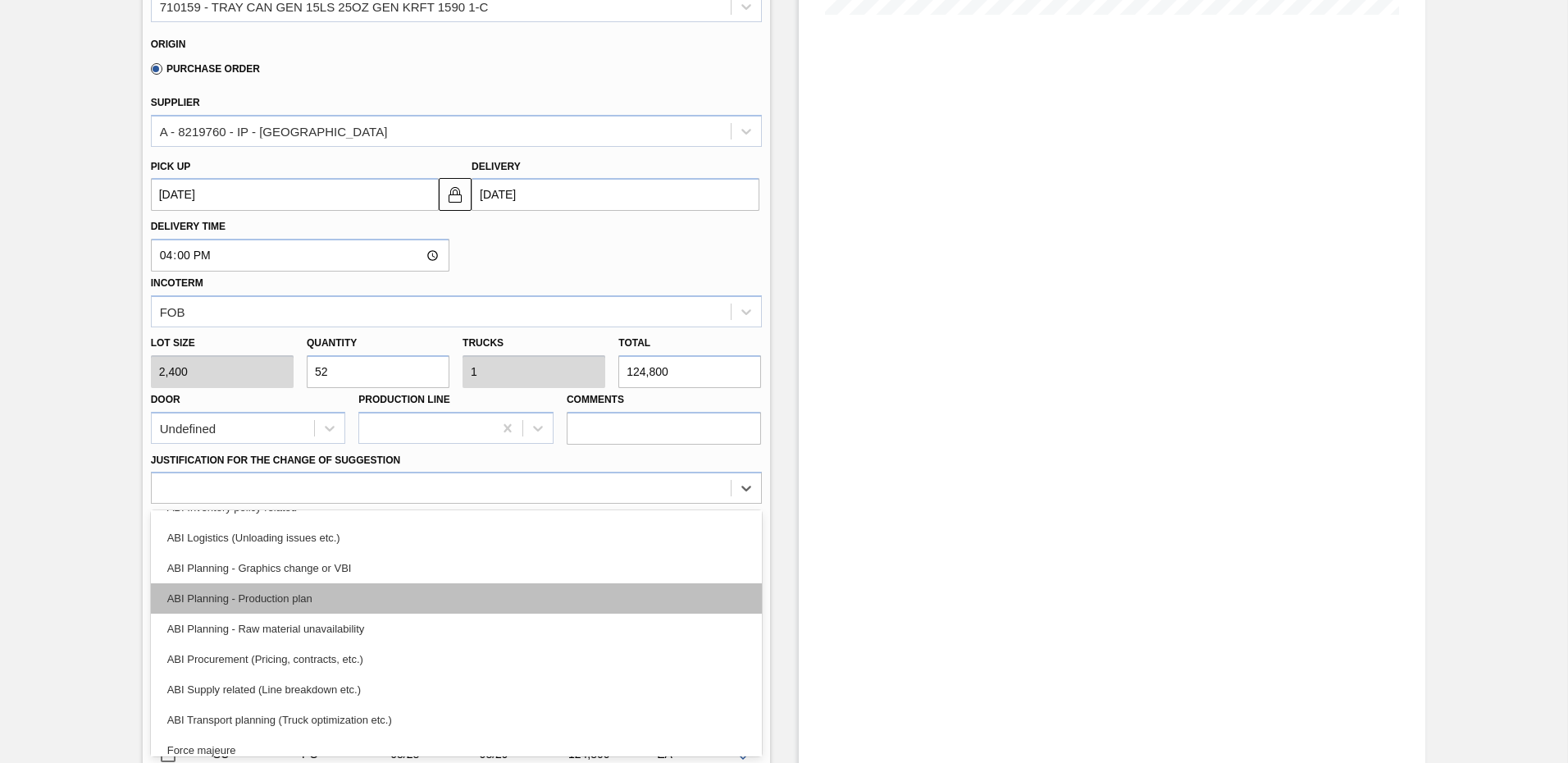
click at [324, 593] on div "ABI Planning - Production plan" at bounding box center [456, 598] width 611 height 30
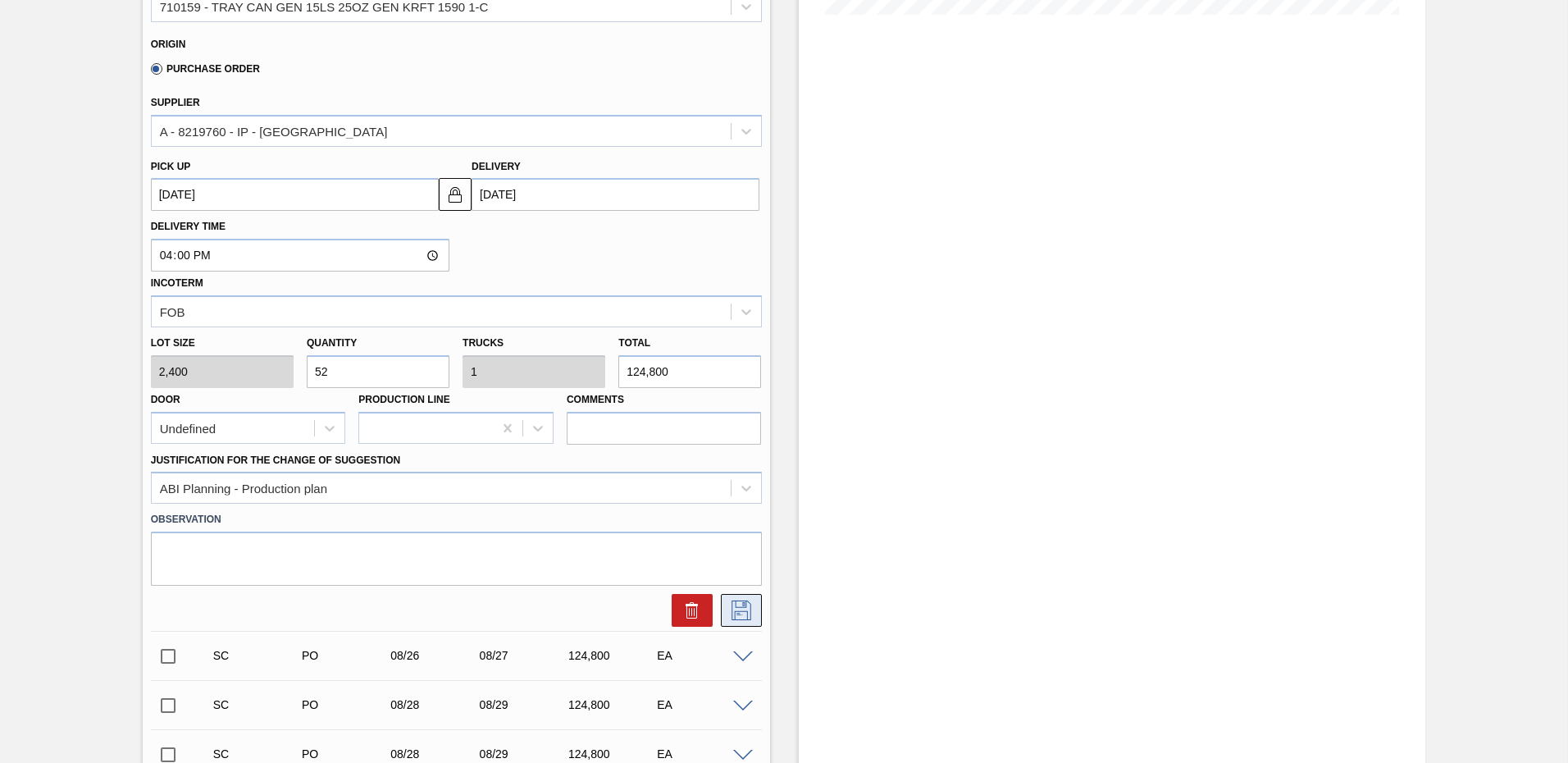
click at [736, 612] on icon at bounding box center [741, 610] width 27 height 20
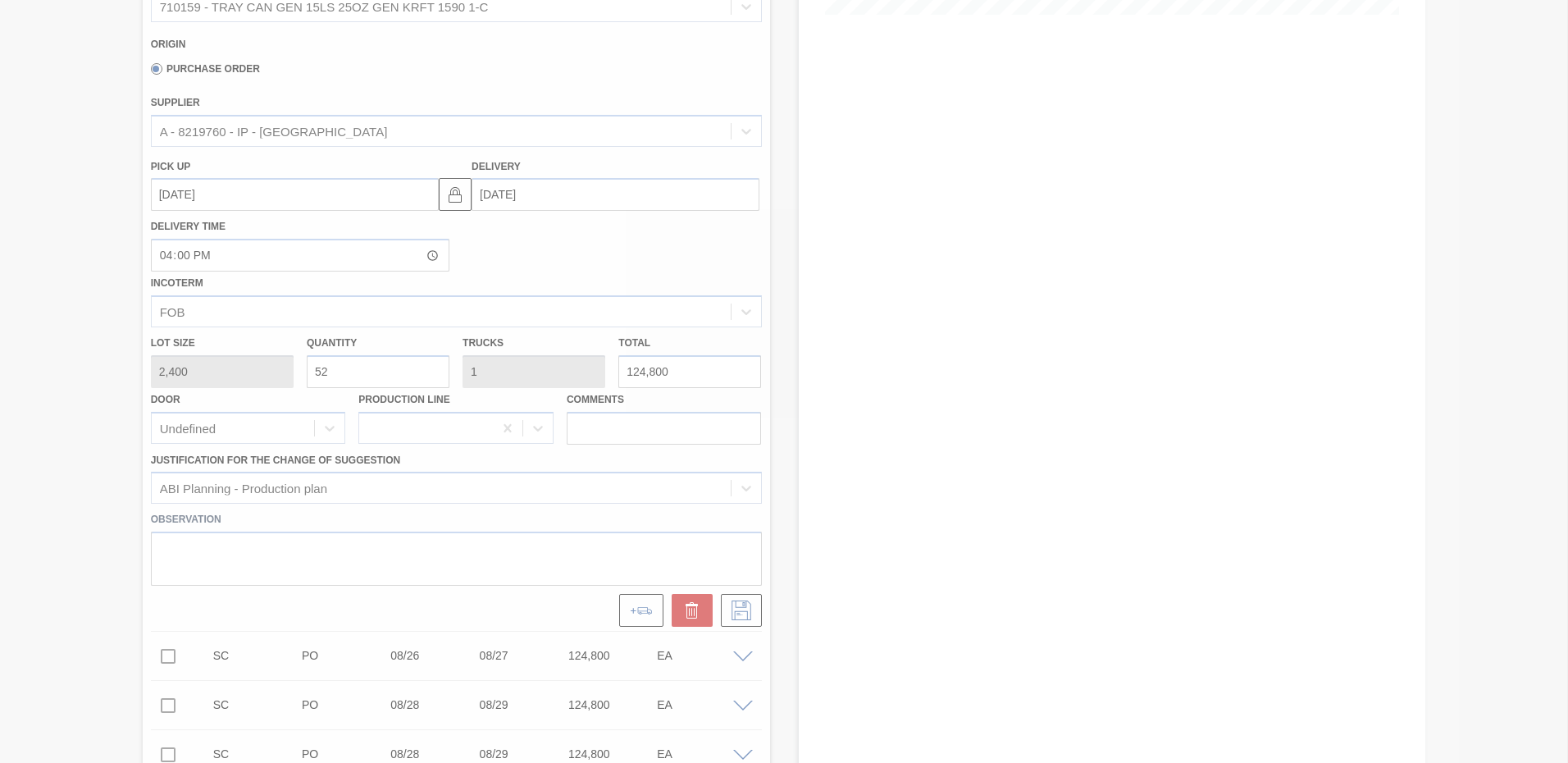
scroll to position [140, 0]
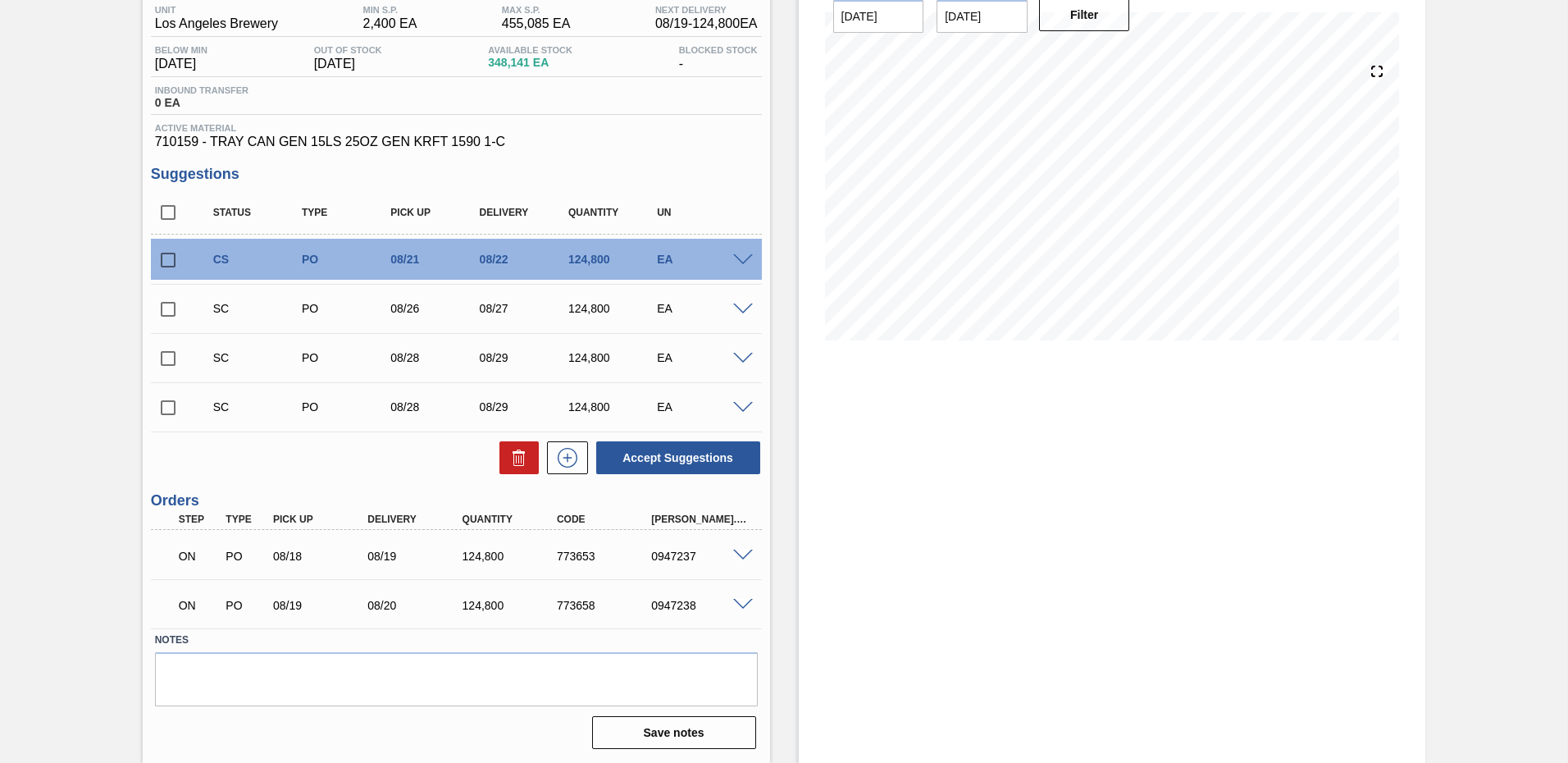
click at [164, 261] on input "checkbox" at bounding box center [168, 260] width 34 height 34
click at [698, 450] on button "Accept Suggestions" at bounding box center [678, 457] width 164 height 33
checkbox input "false"
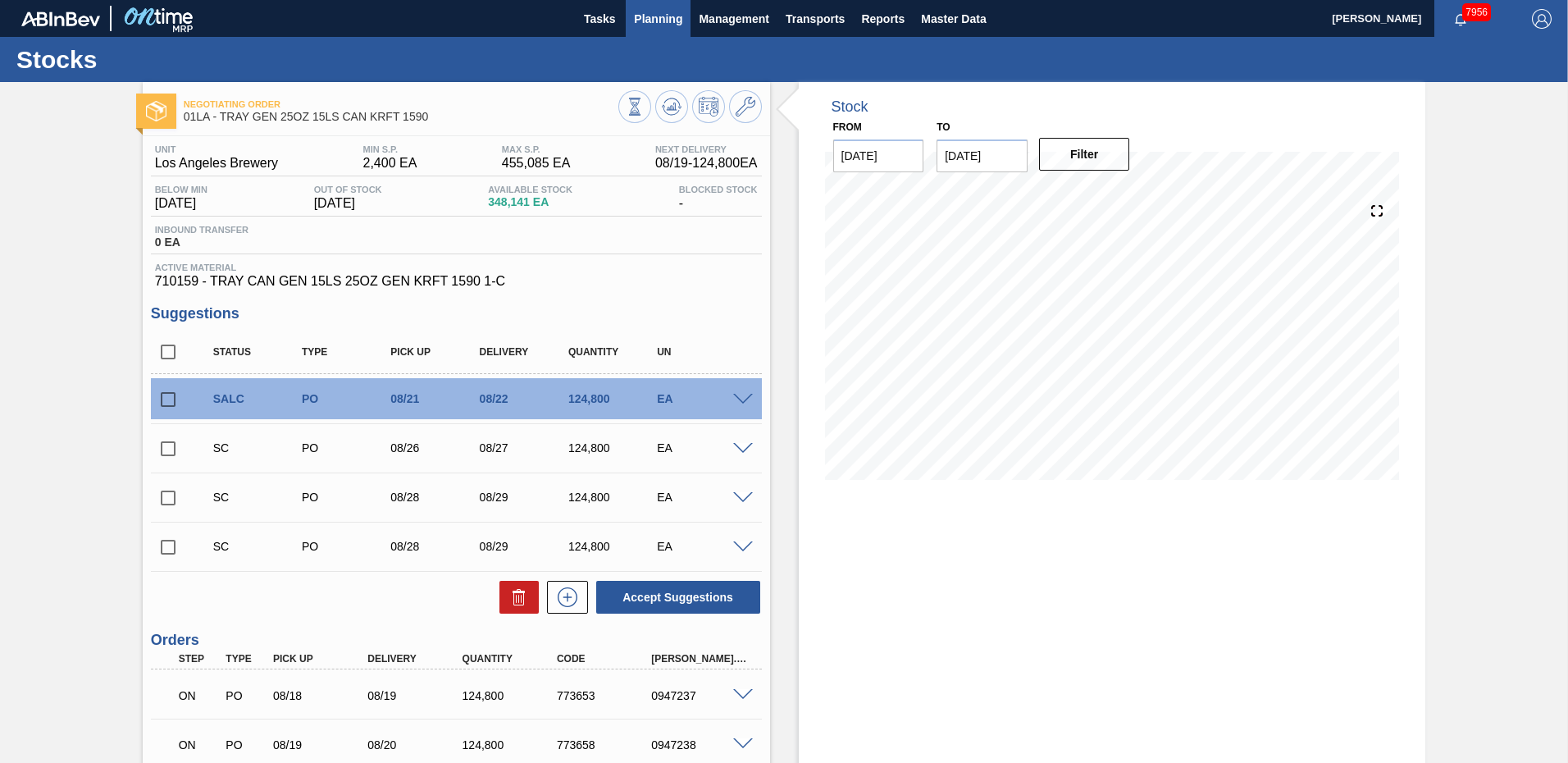
click at [660, 23] on span "Planning" at bounding box center [658, 19] width 48 height 20
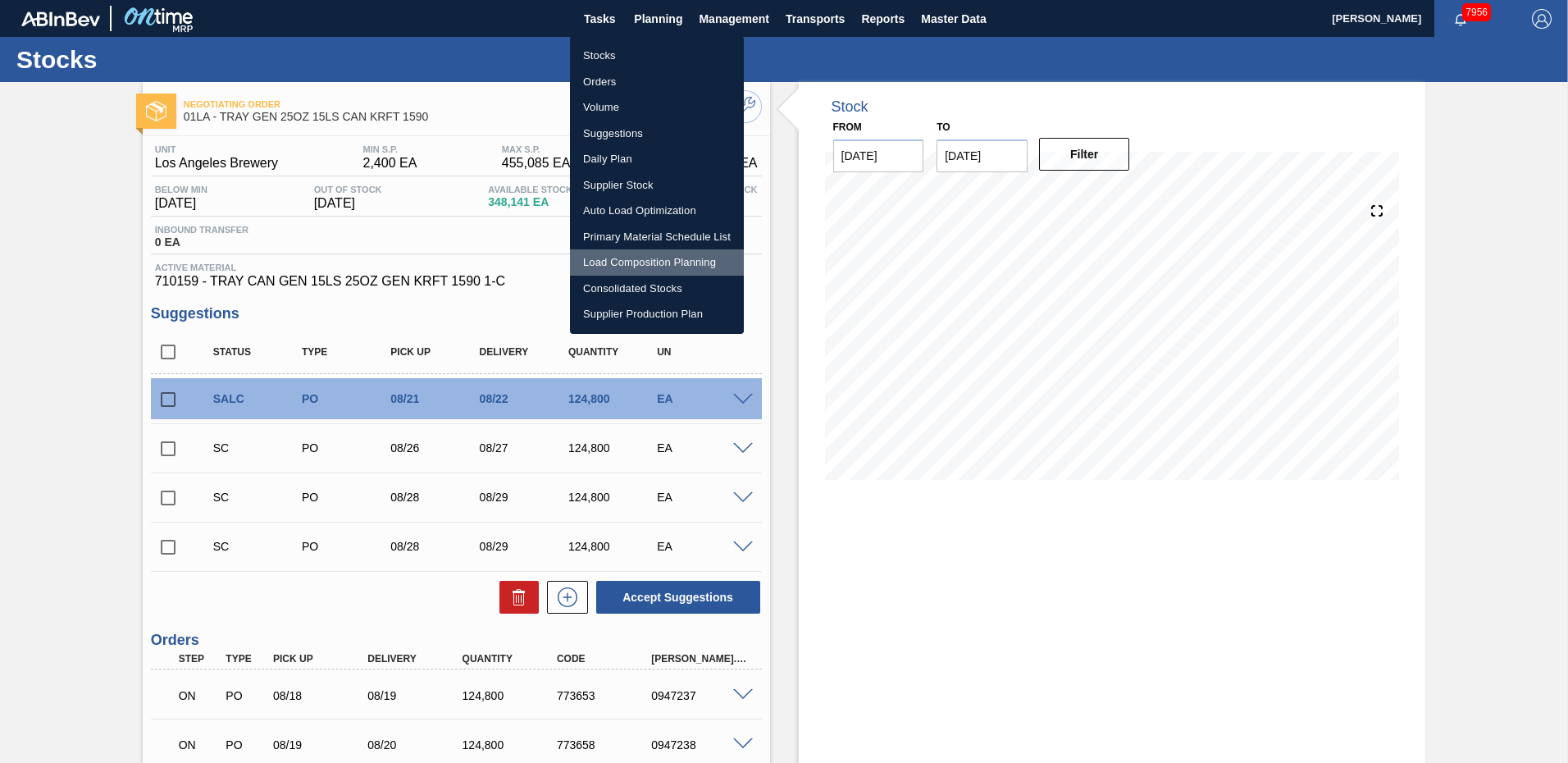
click at [635, 251] on li "Load Composition Planning" at bounding box center [656, 263] width 174 height 27
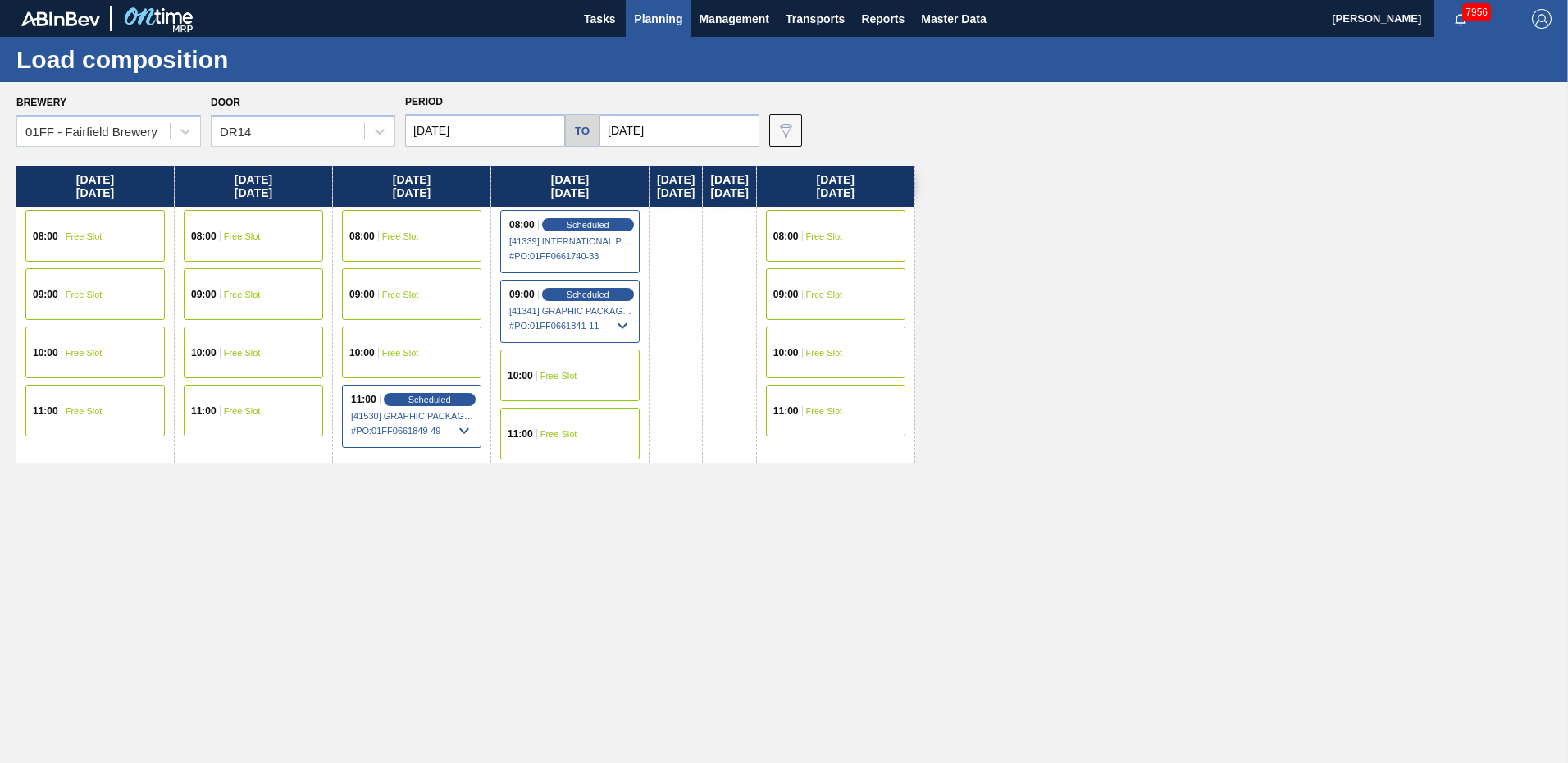
click at [688, 129] on input "[DATE]" at bounding box center [679, 130] width 160 height 33
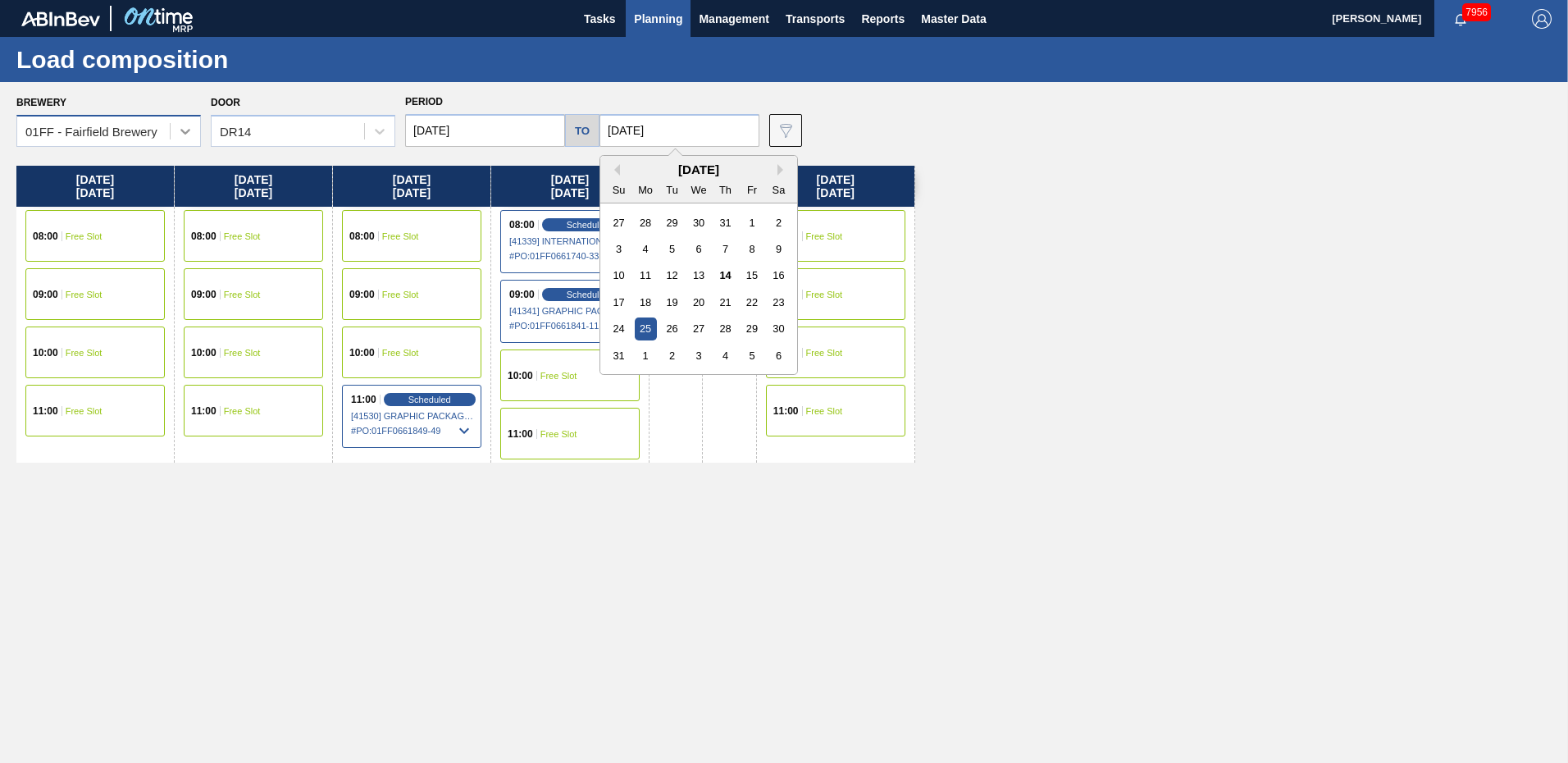
click at [192, 122] on div at bounding box center [185, 131] width 29 height 29
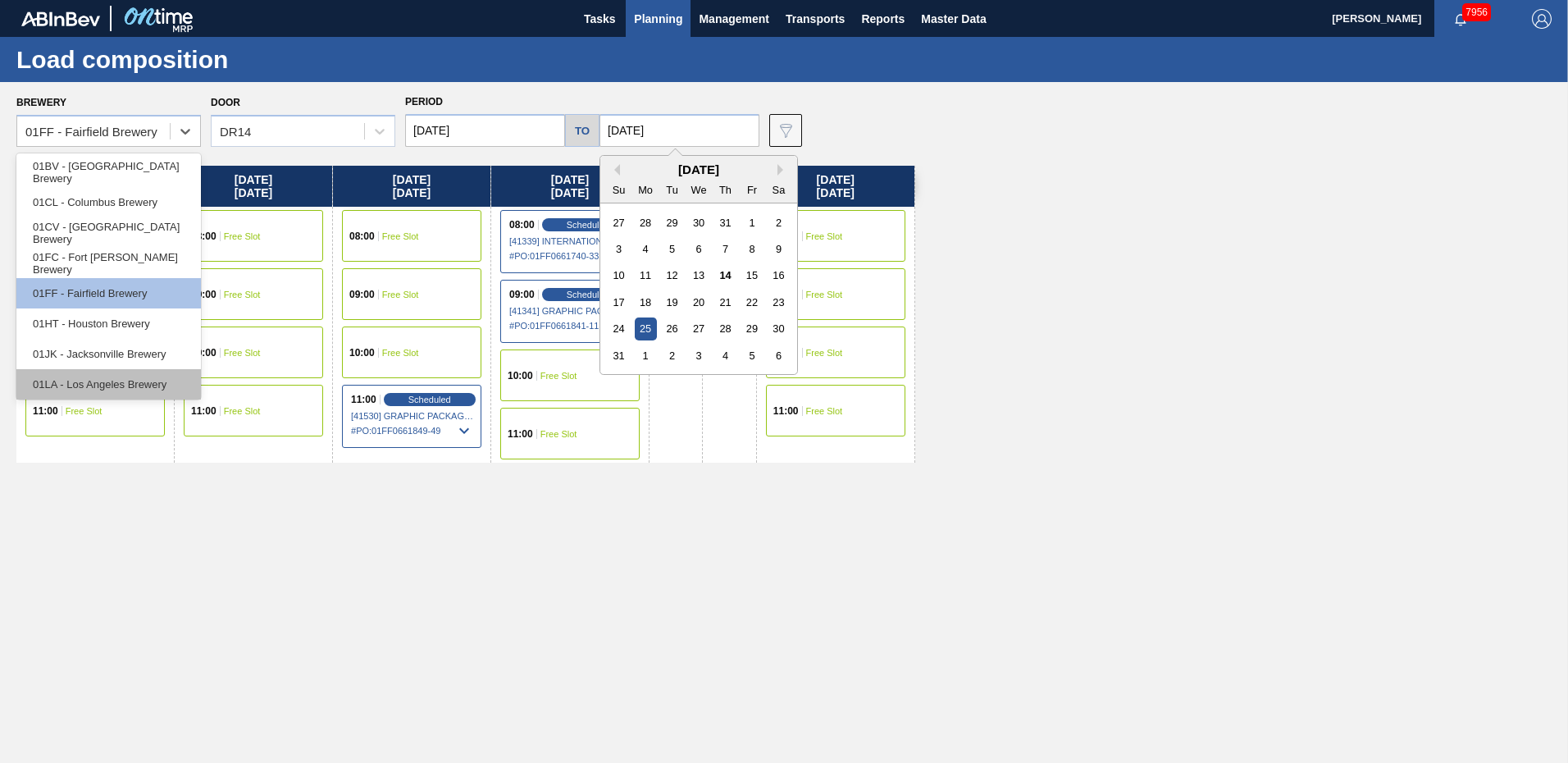
click at [109, 386] on div "01LA - Los Angeles Brewery" at bounding box center [108, 384] width 184 height 30
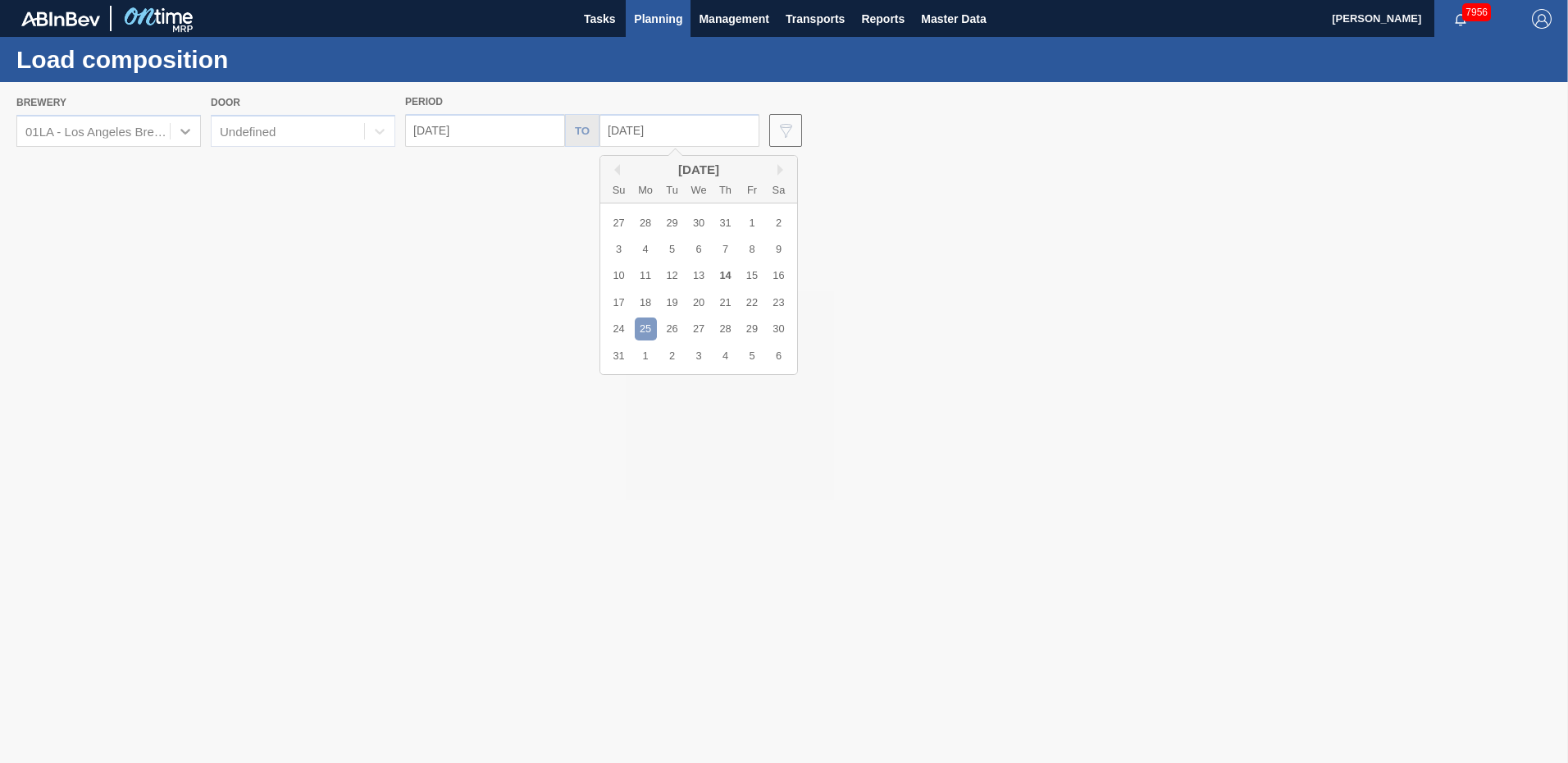
click at [373, 130] on div at bounding box center [784, 422] width 1568 height 681
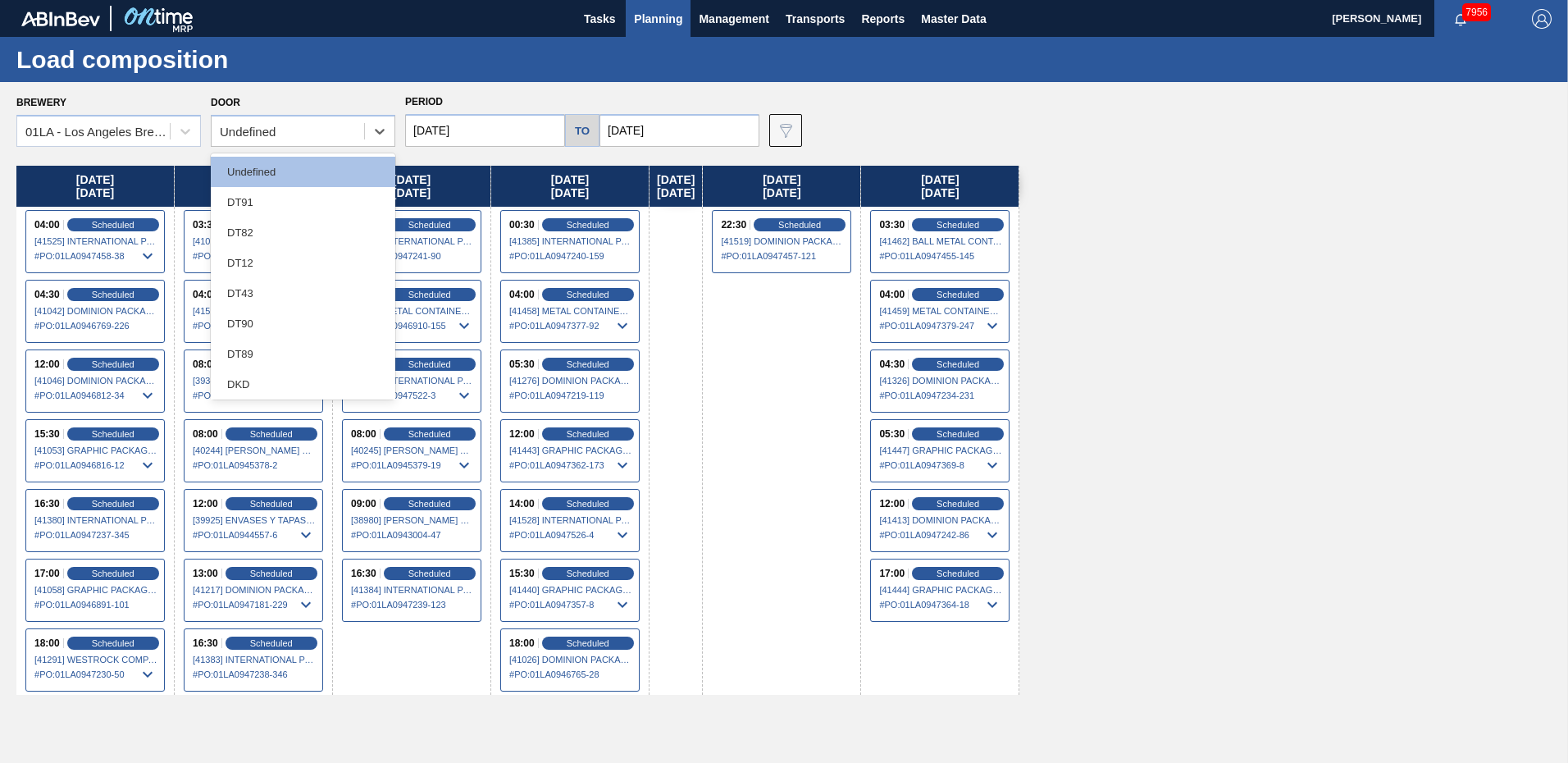
click at [303, 130] on div "Undefined" at bounding box center [288, 132] width 153 height 24
click at [263, 292] on div "DT43" at bounding box center [303, 293] width 184 height 30
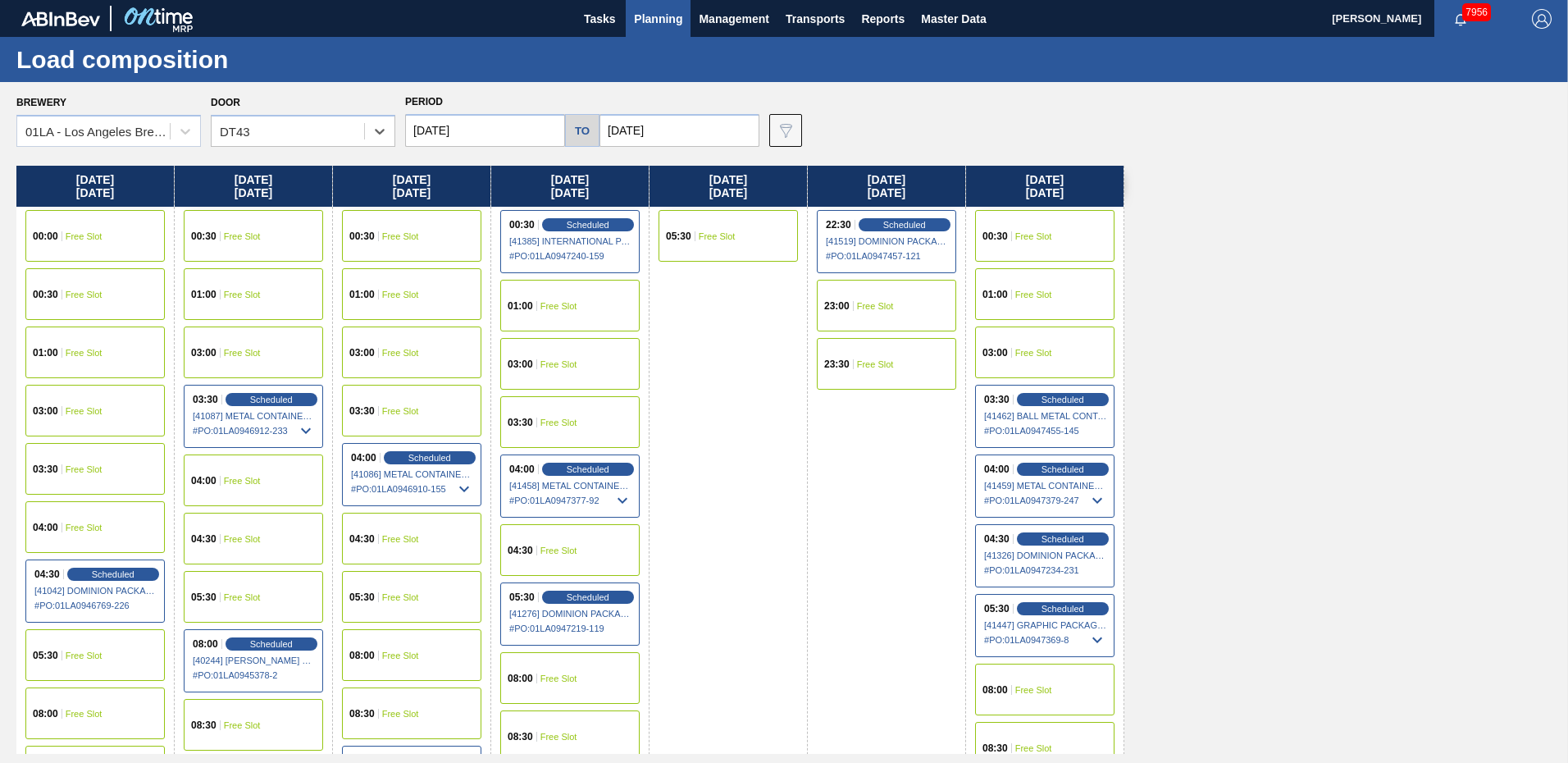
click at [723, 134] on input "[DATE]" at bounding box center [679, 130] width 160 height 33
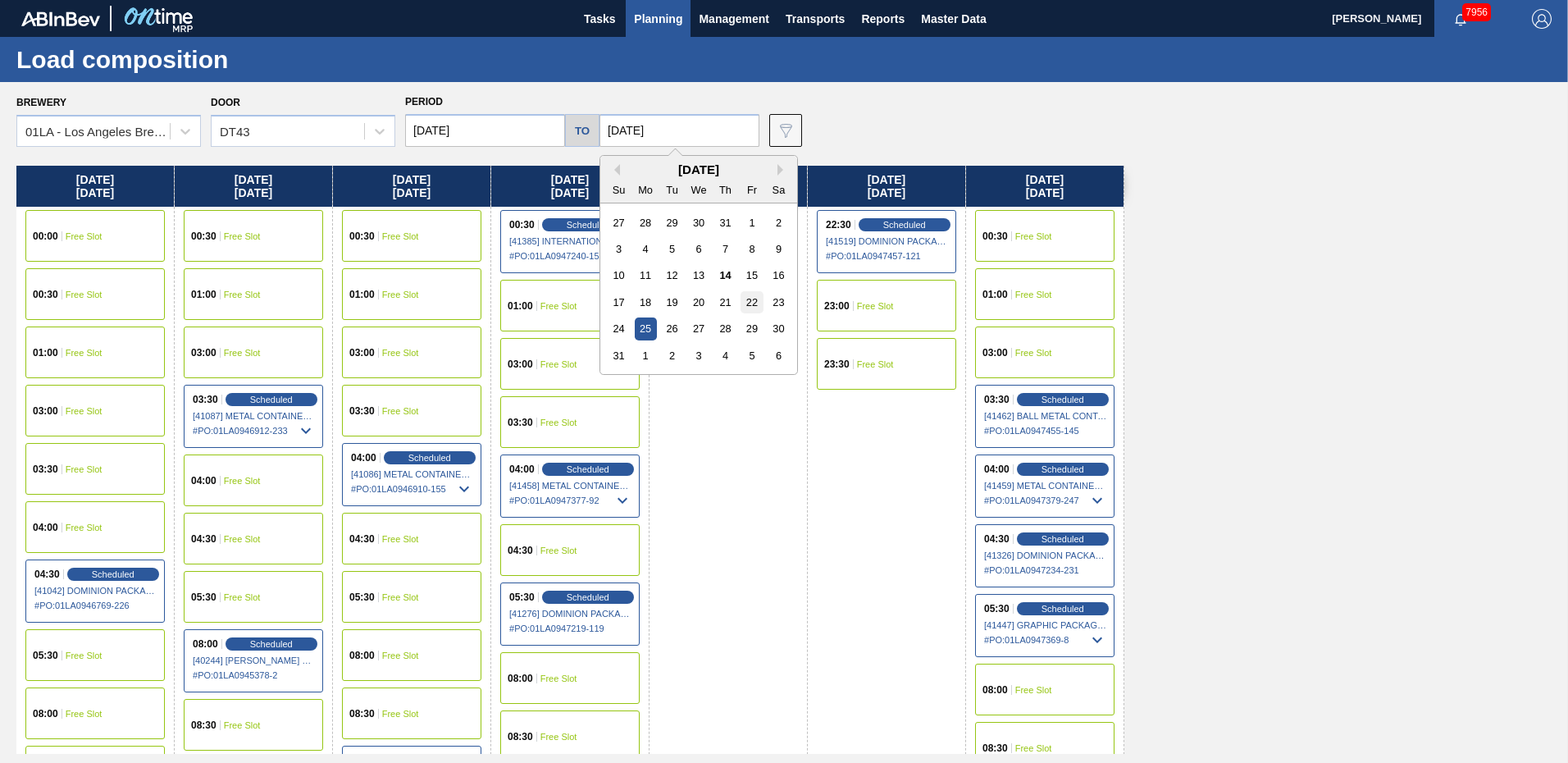
click at [750, 298] on div "22" at bounding box center [751, 302] width 22 height 22
type input "[DATE]"
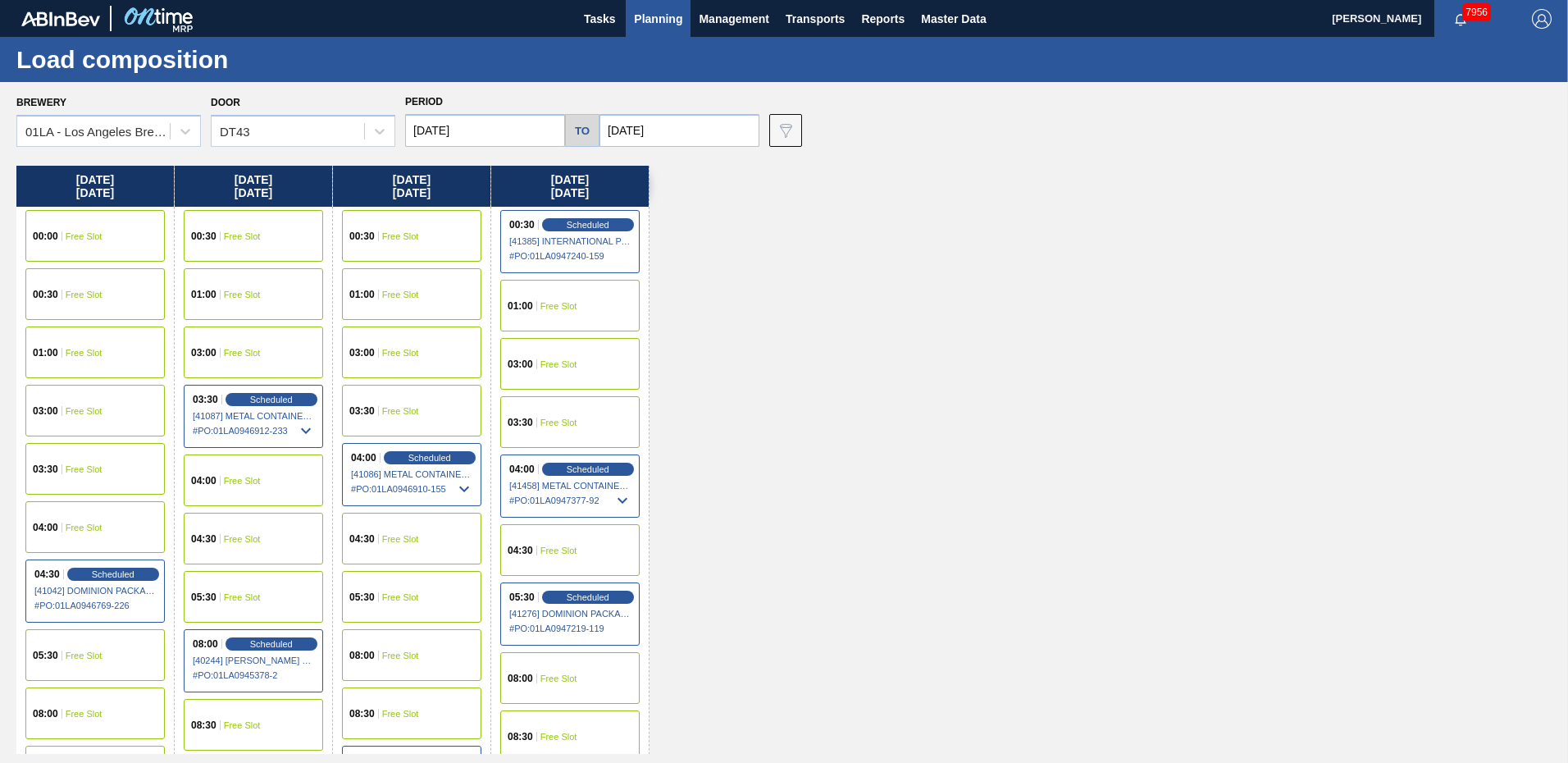
click at [534, 129] on input "[DATE]" at bounding box center [485, 130] width 160 height 33
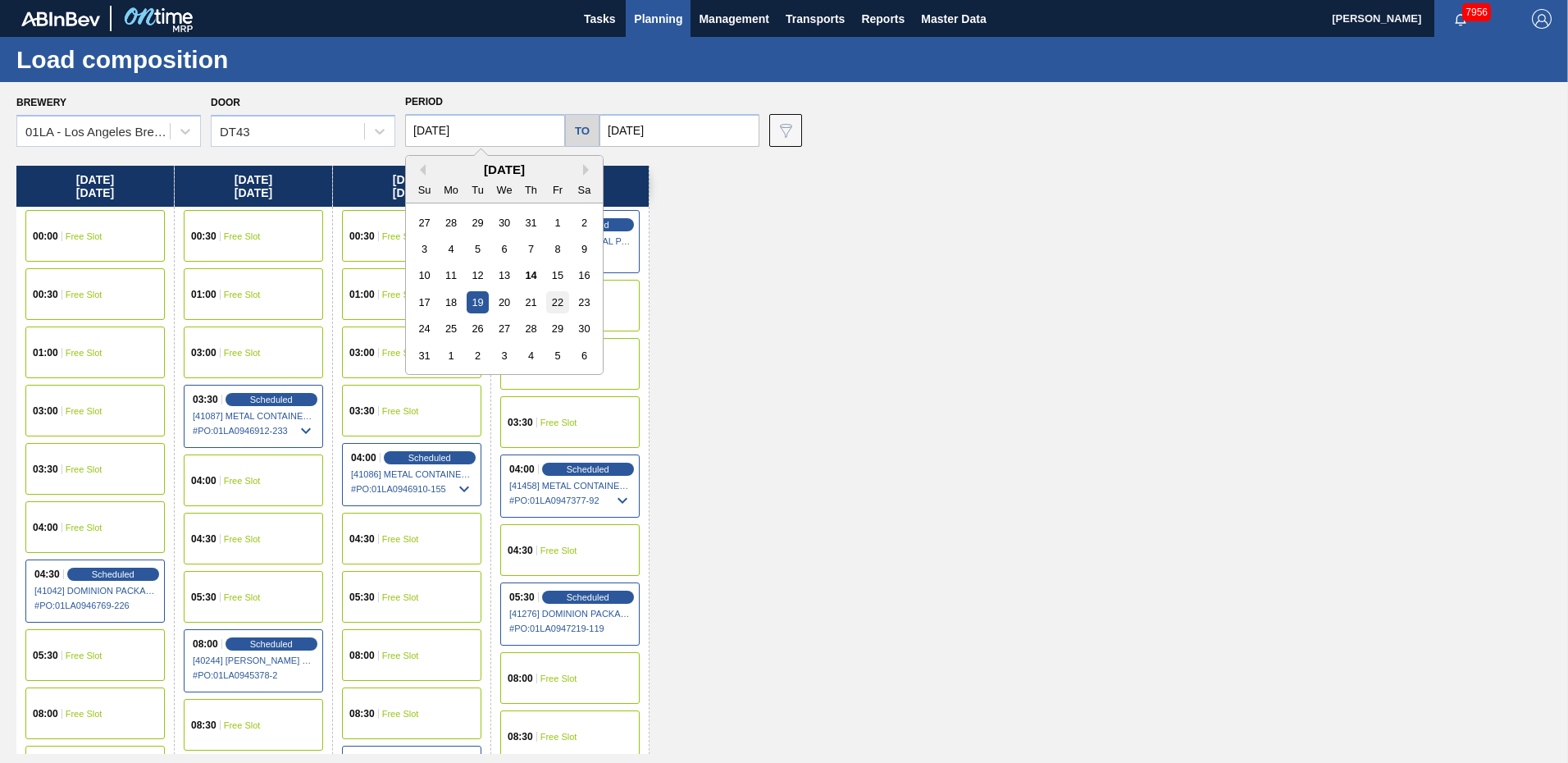
click at [558, 300] on div "22" at bounding box center [558, 302] width 22 height 22
type input "[DATE]"
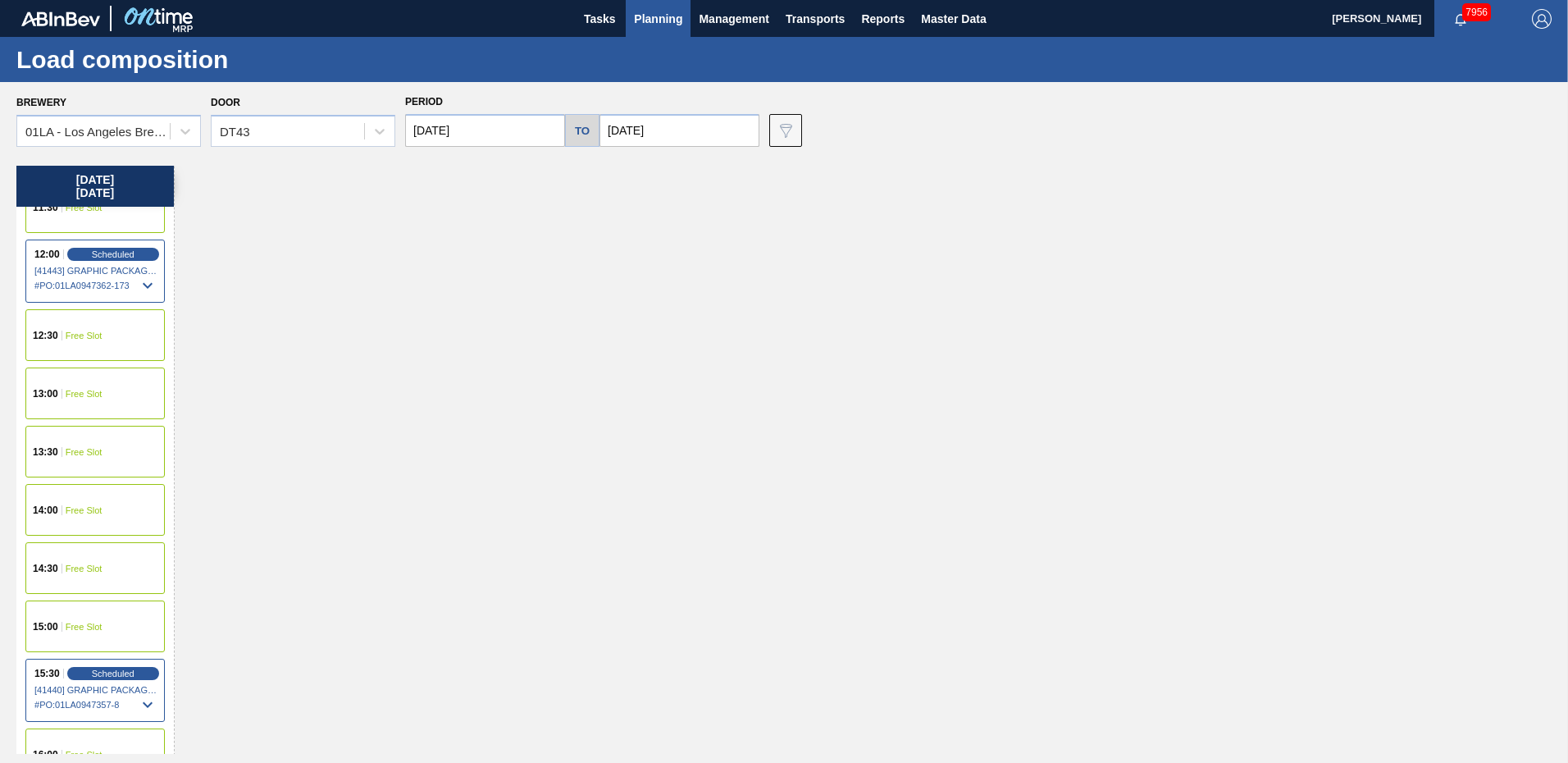
scroll to position [1231, 0]
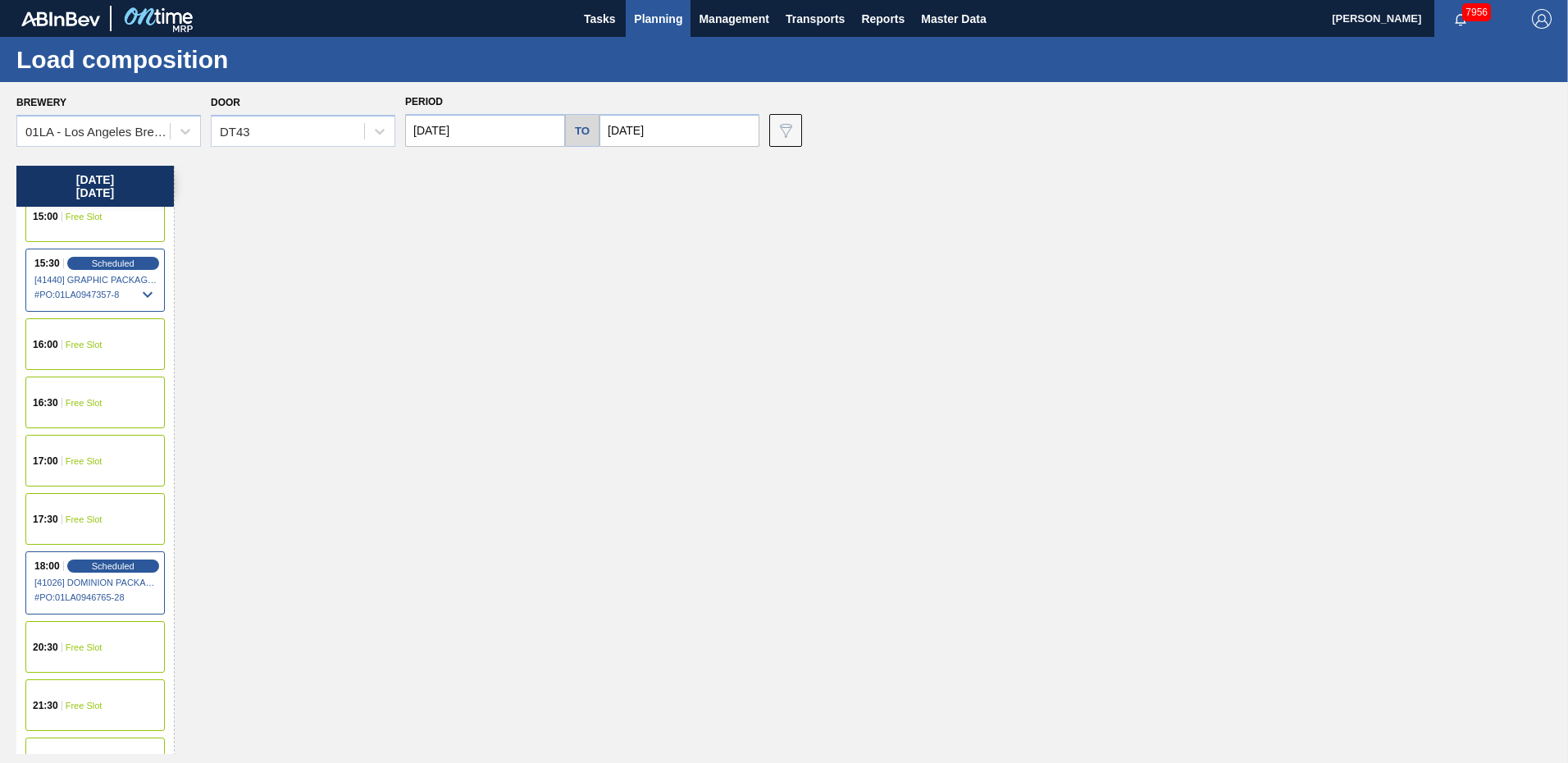
click at [79, 342] on span "Free Slot" at bounding box center [83, 344] width 37 height 9
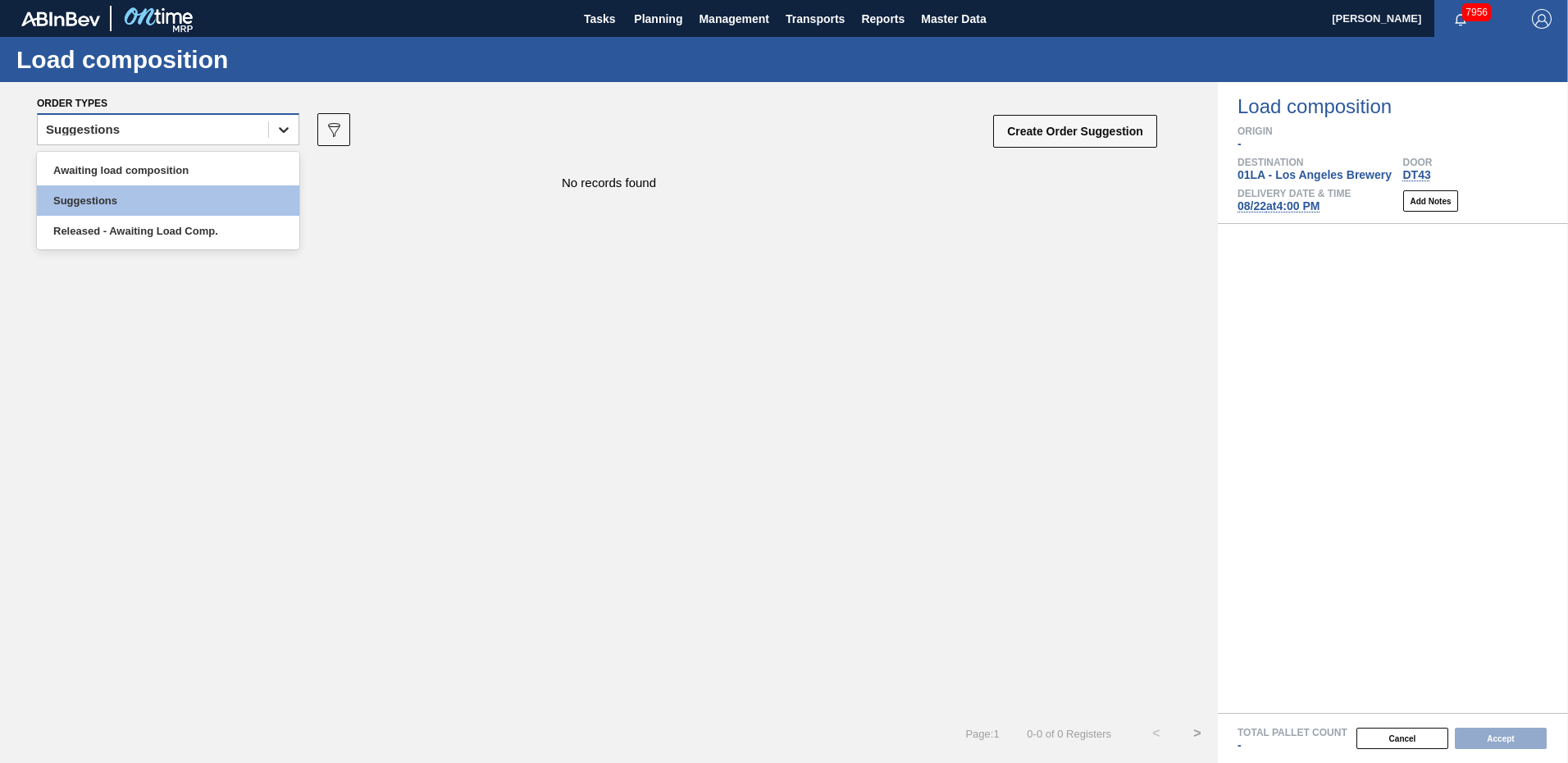
click at [282, 137] on icon at bounding box center [283, 129] width 16 height 16
click at [194, 166] on div "Awaiting load composition" at bounding box center [168, 170] width 262 height 30
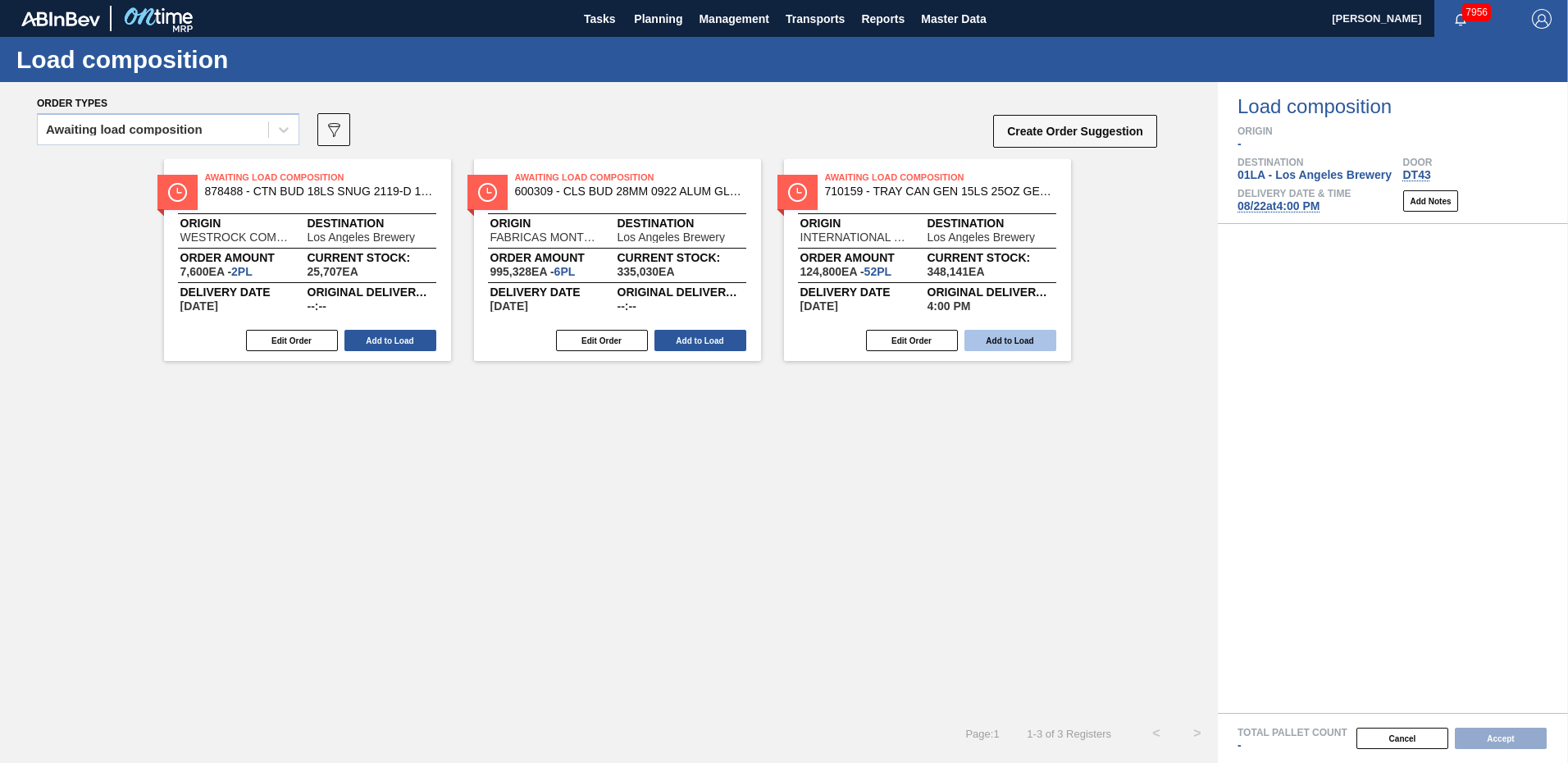
click at [1009, 338] on button "Add to Load" at bounding box center [1010, 340] width 92 height 21
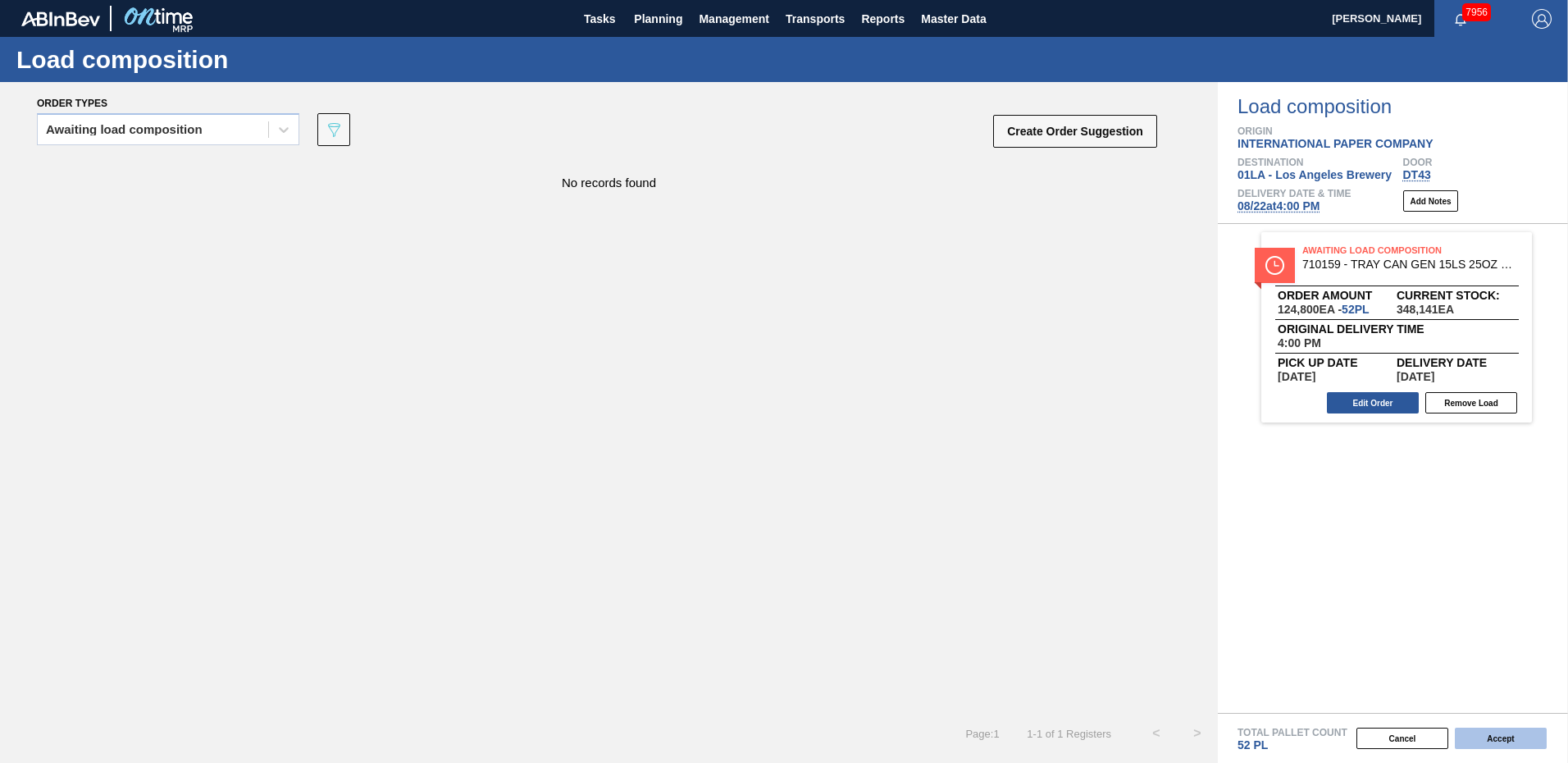
click at [1505, 738] on button "Accept" at bounding box center [1500, 738] width 92 height 21
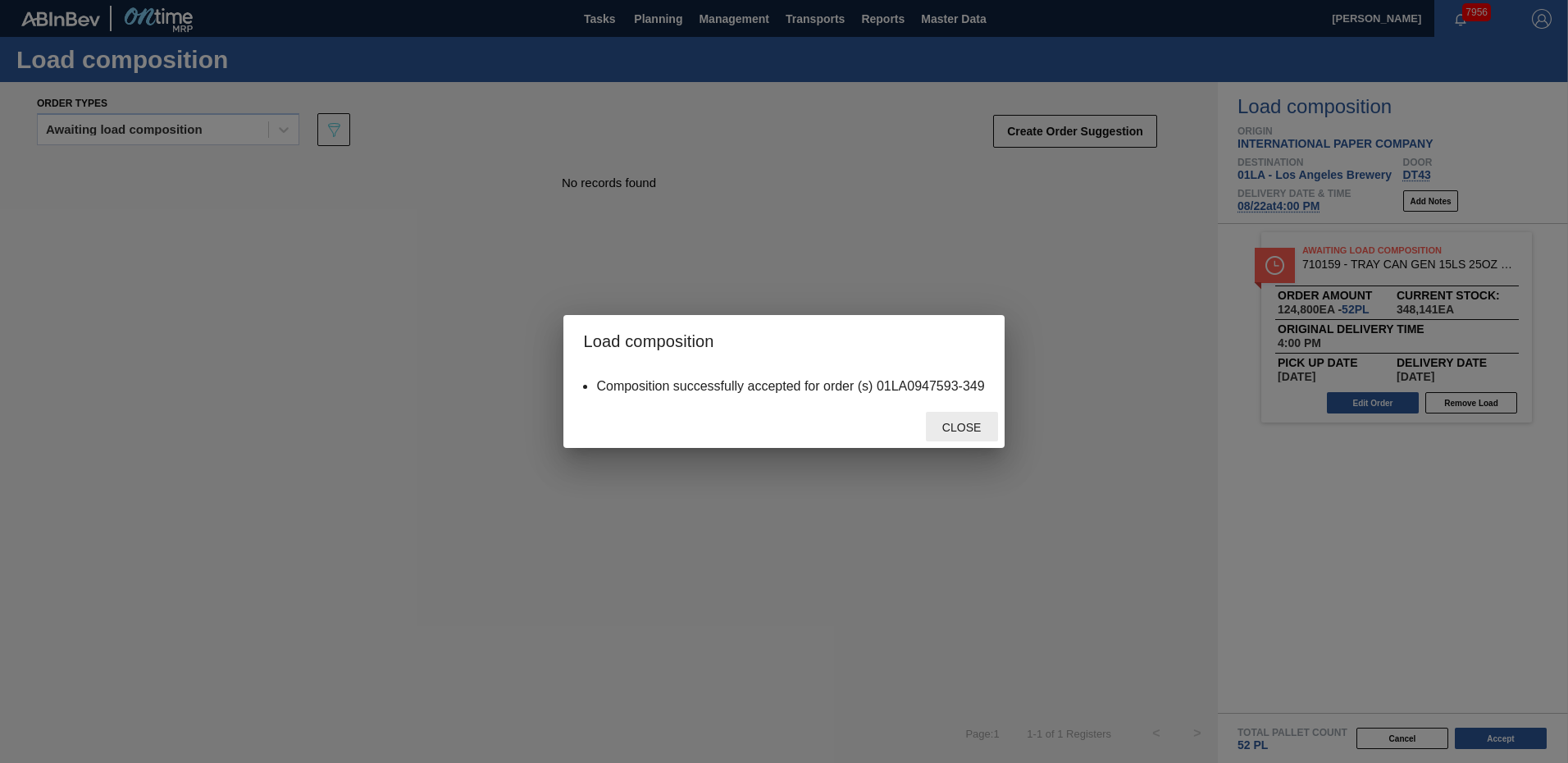
click at [948, 427] on span "Close" at bounding box center [962, 427] width 65 height 13
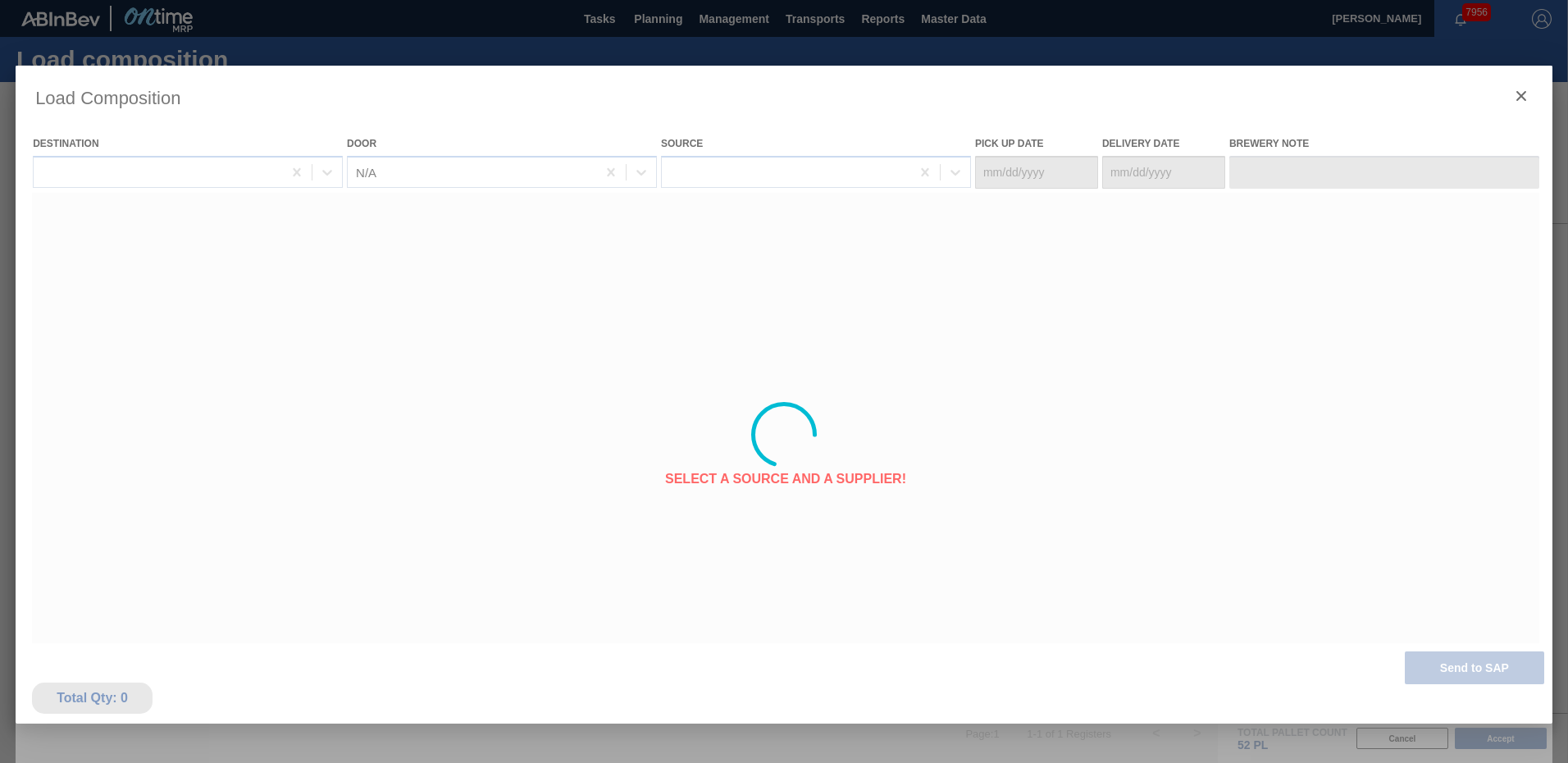
type Date "[DATE]"
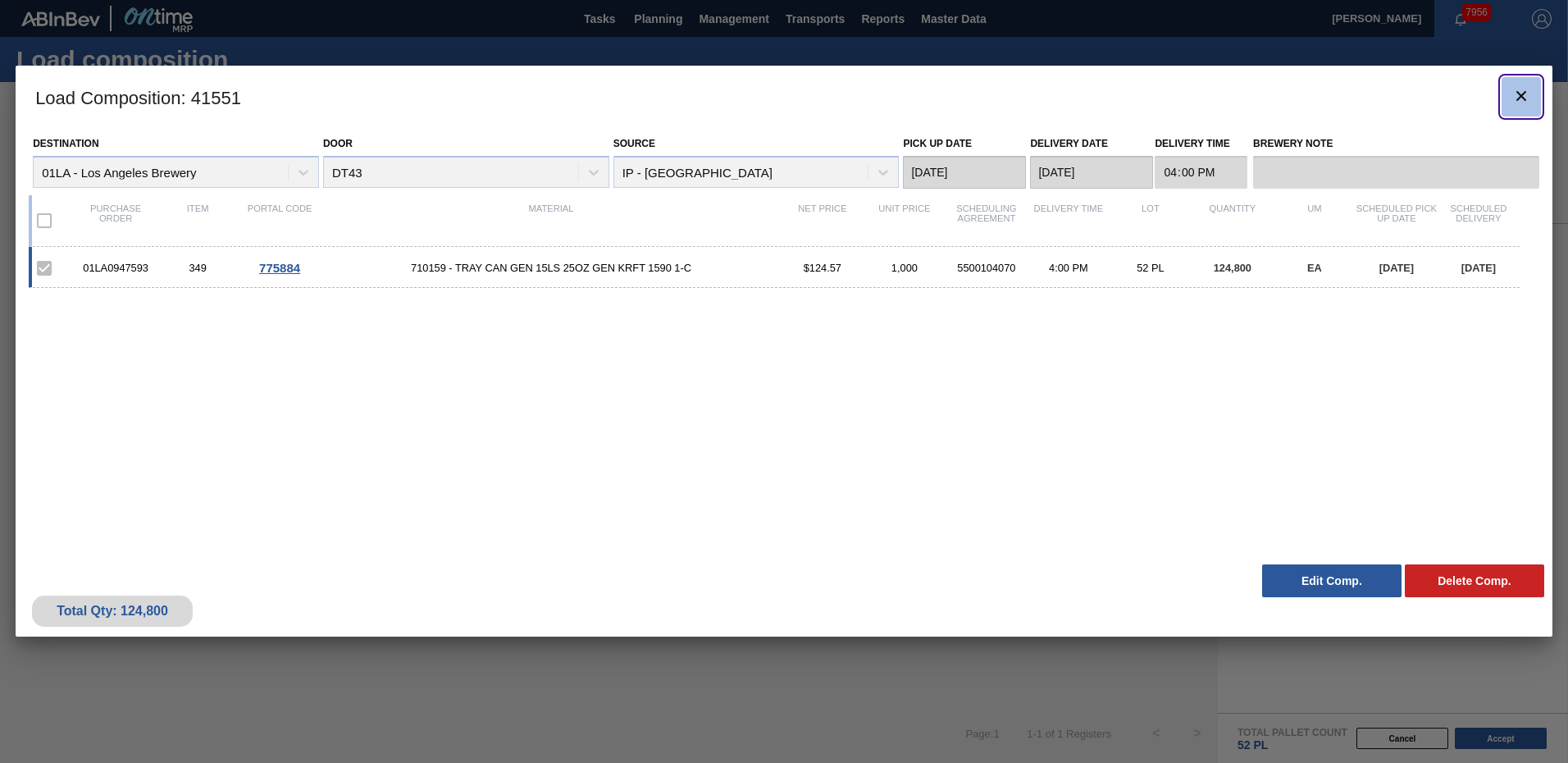
click at [1528, 97] on icon "botão de ícone" at bounding box center [1521, 95] width 20 height 20
